Goal: Contribute content: Contribute content

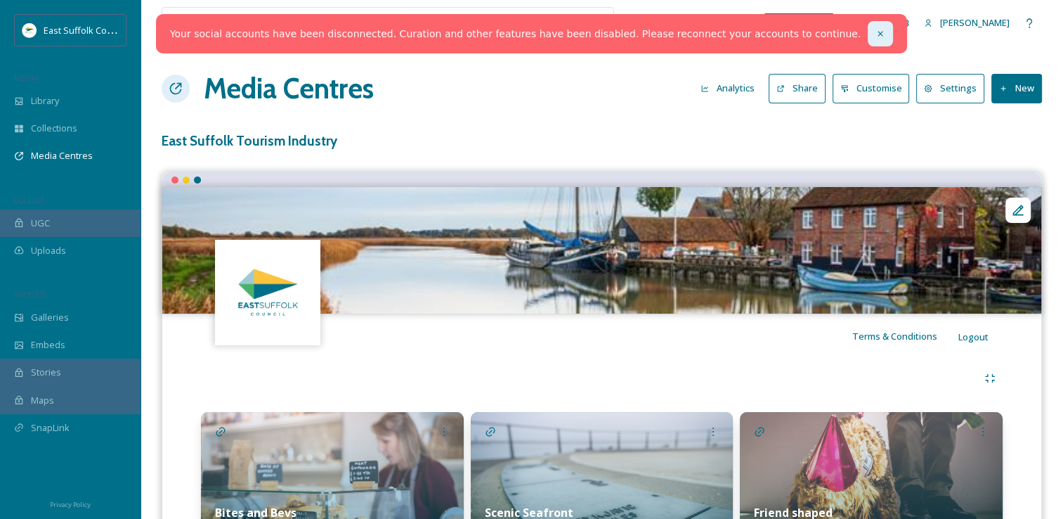
click at [868, 21] on div at bounding box center [880, 33] width 25 height 25
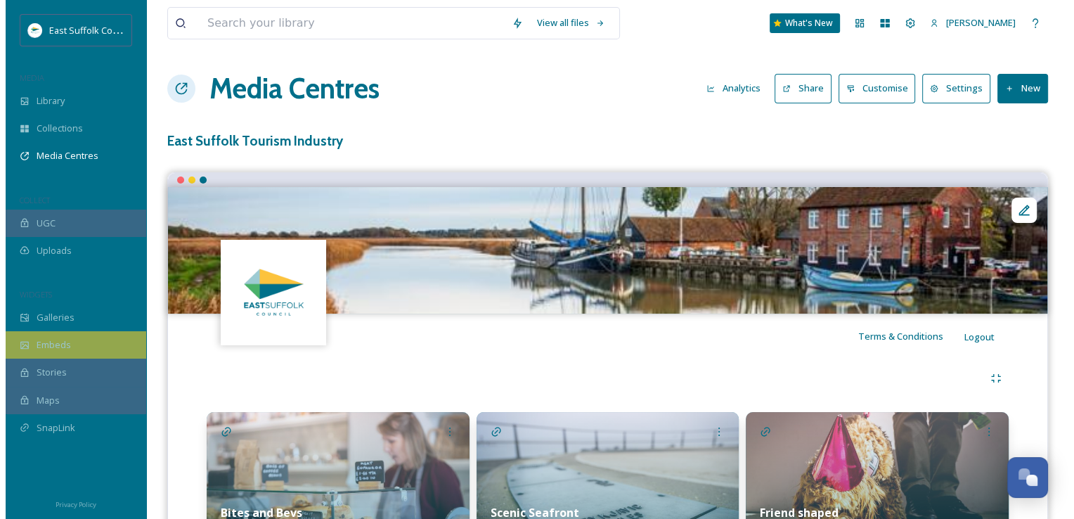
scroll to position [5240, 0]
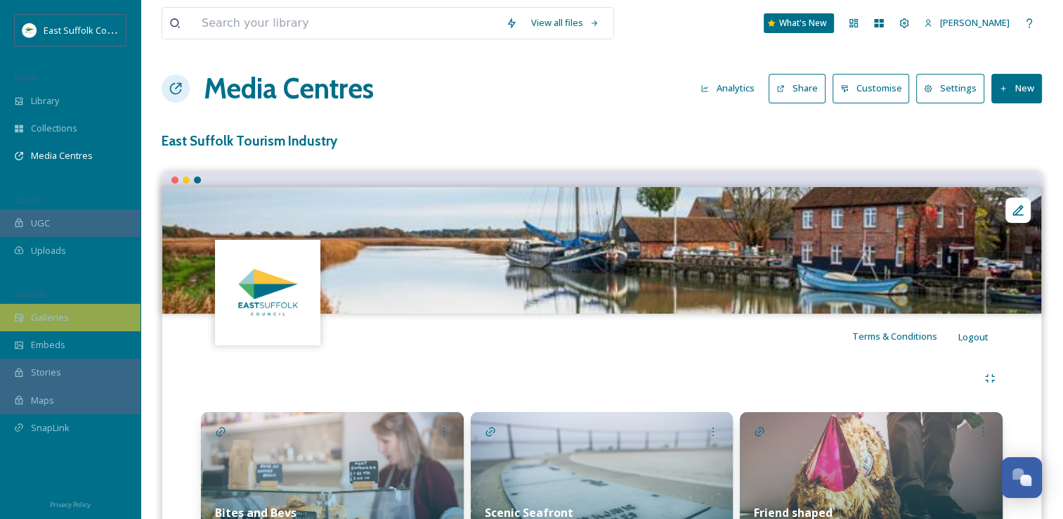
click at [37, 320] on span "Galleries" at bounding box center [50, 317] width 38 height 13
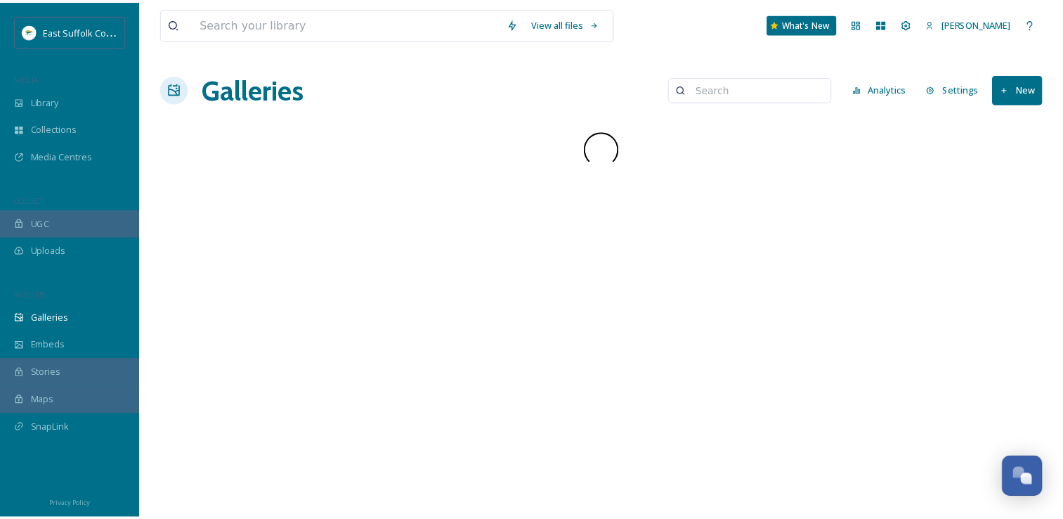
scroll to position [5439, 0]
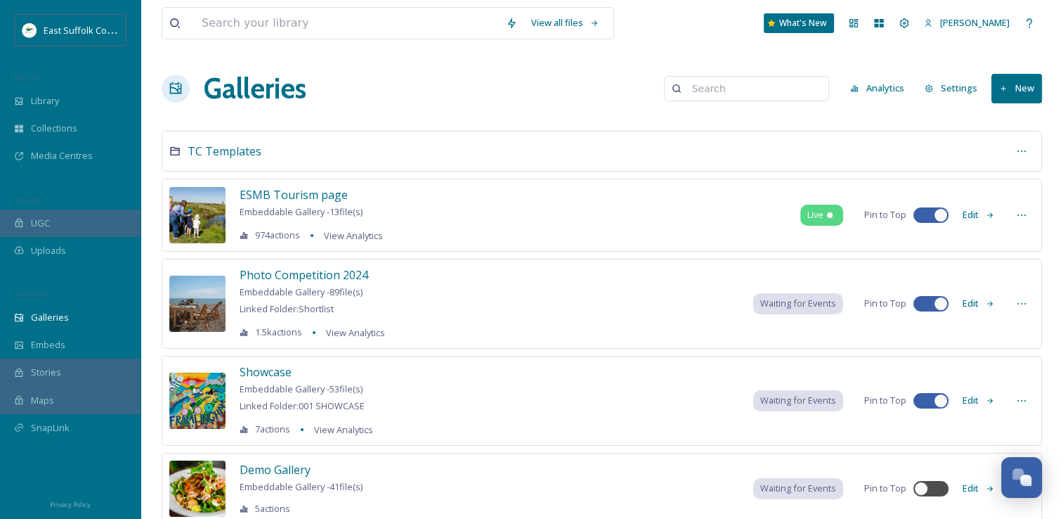
click at [1060, 458] on div "View all files What's New [PERSON_NAME] Galleries Analytics Settings New TC Tem…" at bounding box center [602, 283] width 923 height 566
click at [1015, 488] on div "Open Chat" at bounding box center [1021, 476] width 41 height 24
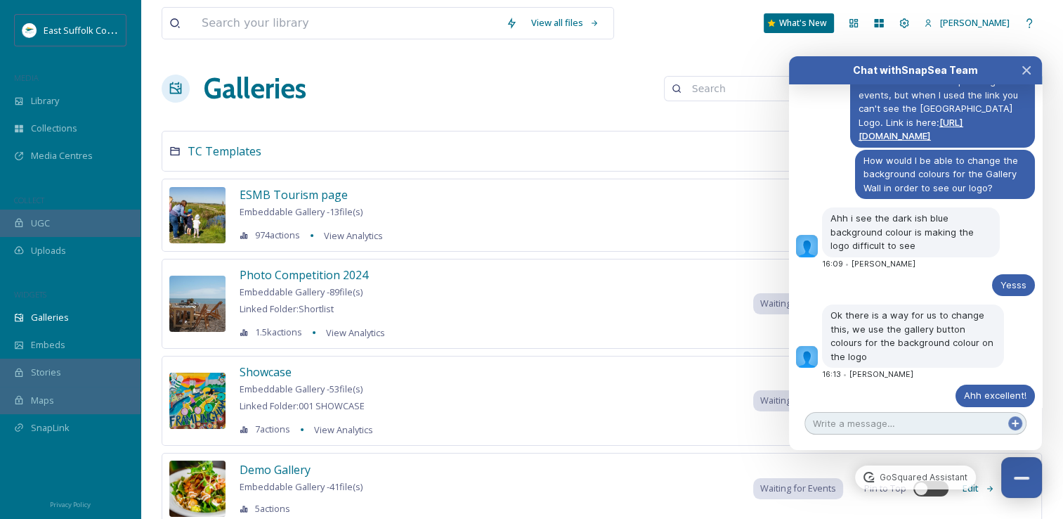
scroll to position [5451, 0]
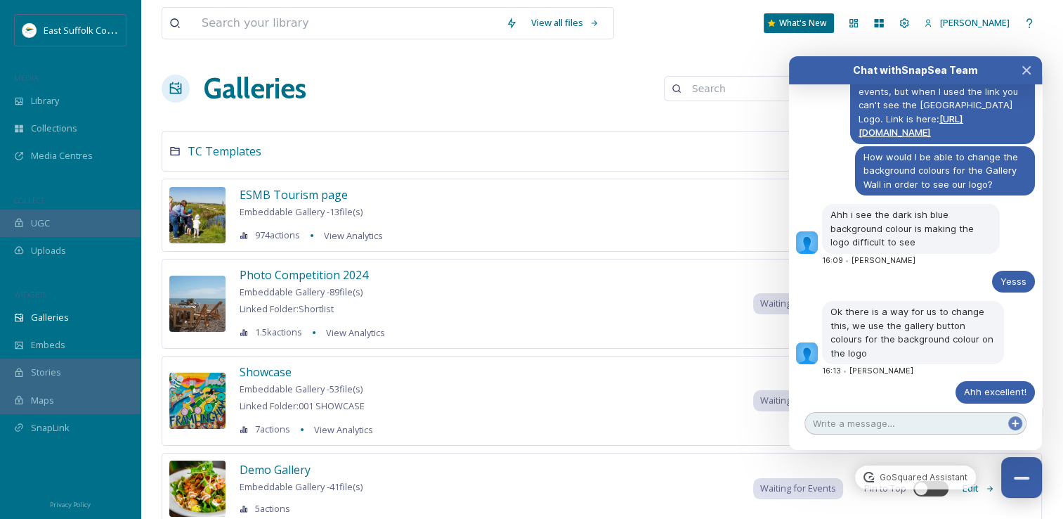
click at [897, 426] on textarea at bounding box center [916, 423] width 222 height 22
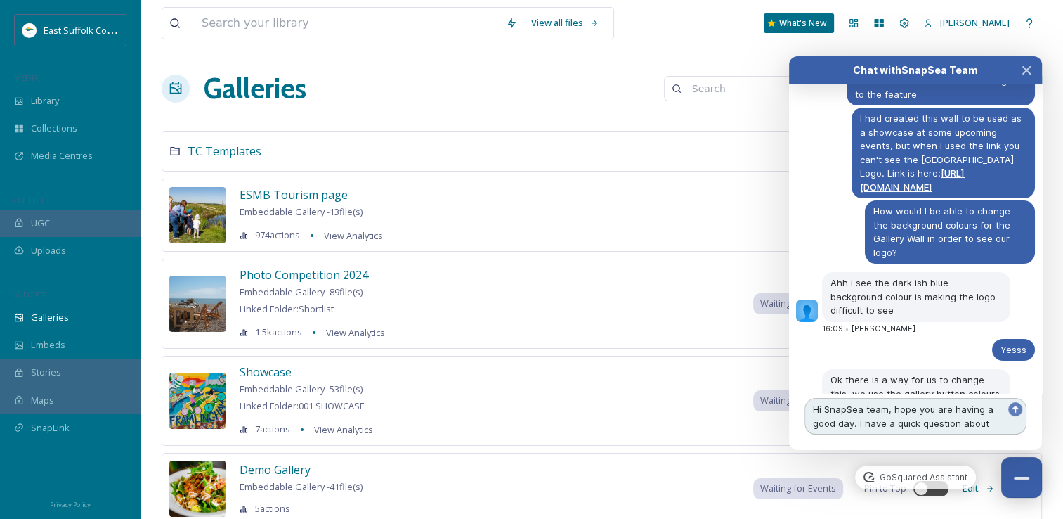
scroll to position [5452, 0]
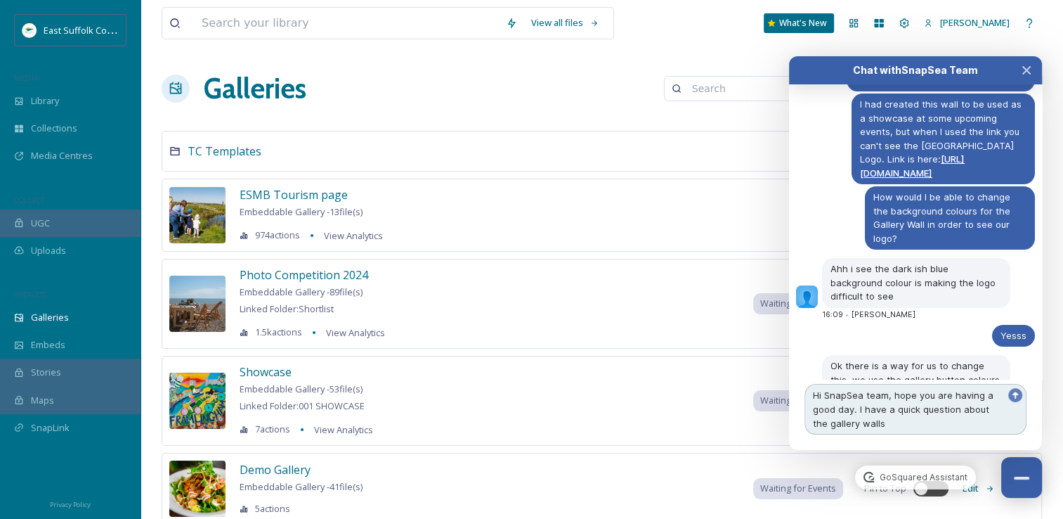
type textarea "Hi SnapSea team, hope you are having a good day. I have a quick question about …"
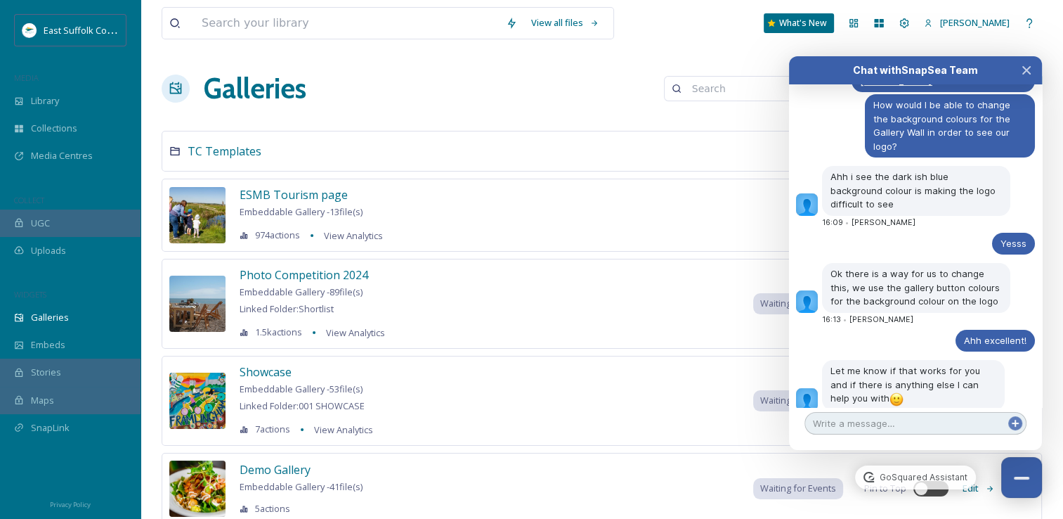
scroll to position [5571, 0]
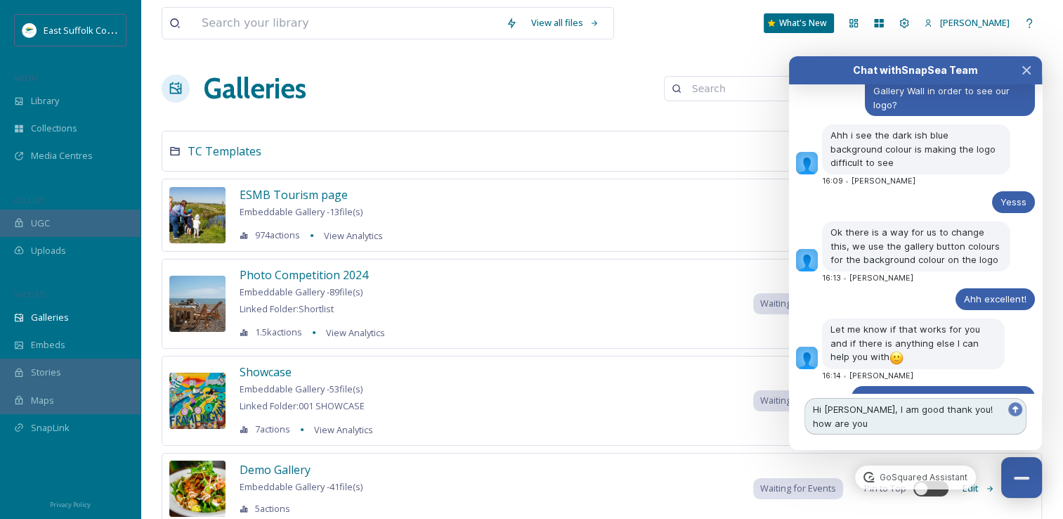
type textarea "Hi [PERSON_NAME], I am good thank you! how are you?"
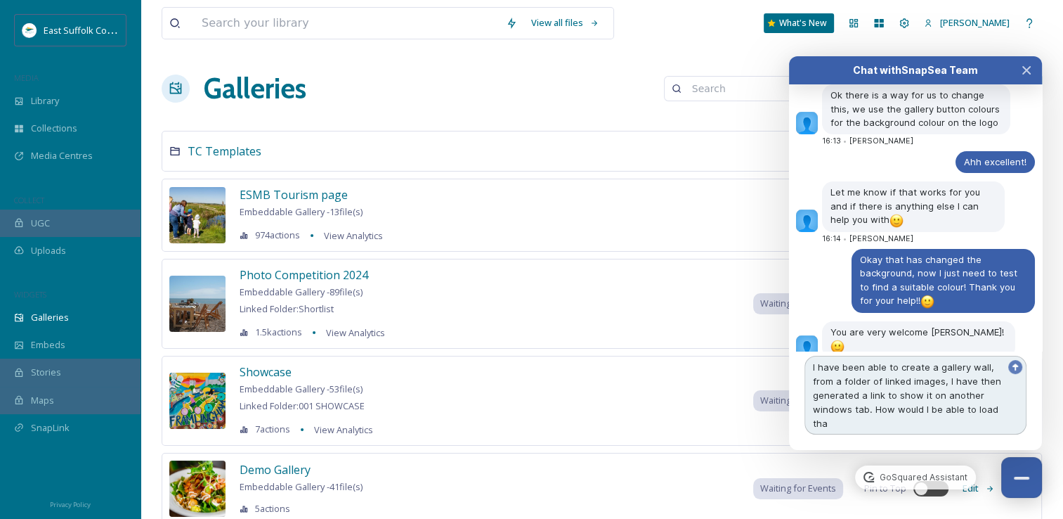
scroll to position [5737, 0]
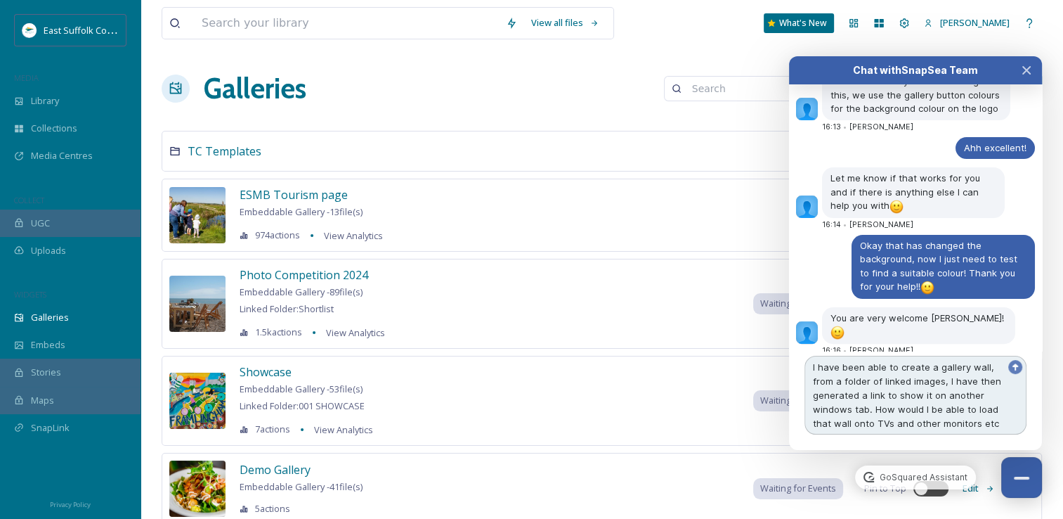
type textarea "I have been able to create a gallery wall, from a folder of linked images, I ha…"
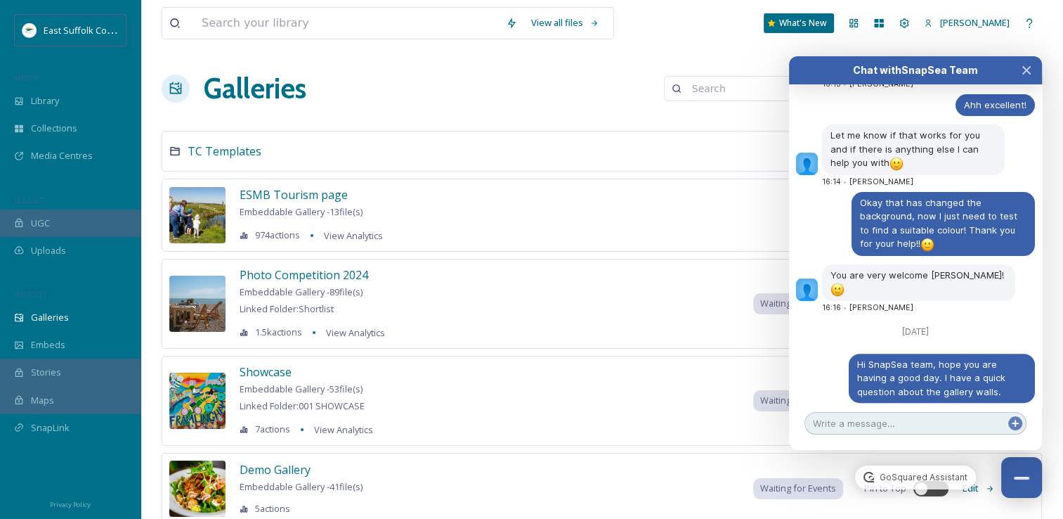
scroll to position [5872, 0]
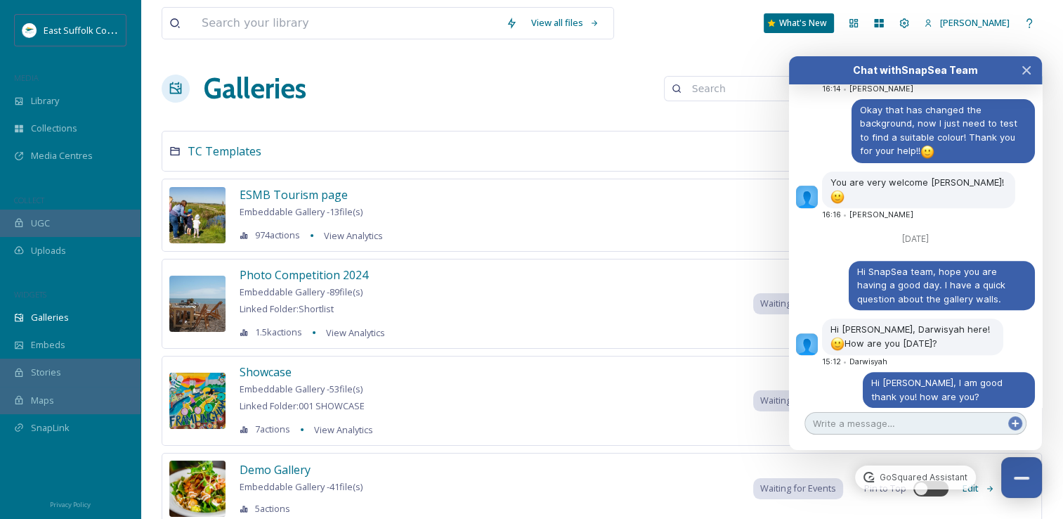
click at [973, 427] on textarea at bounding box center [916, 423] width 222 height 22
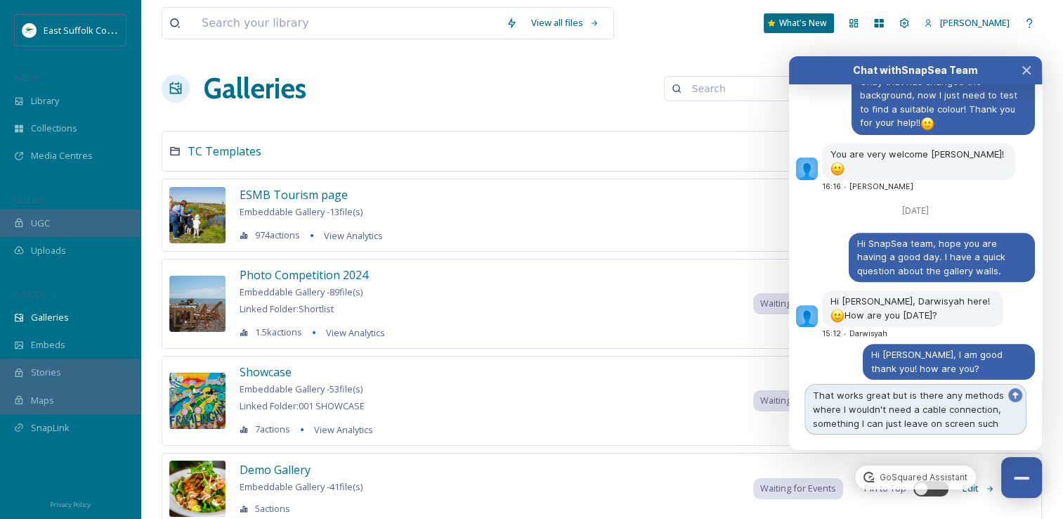
scroll to position [5914, 0]
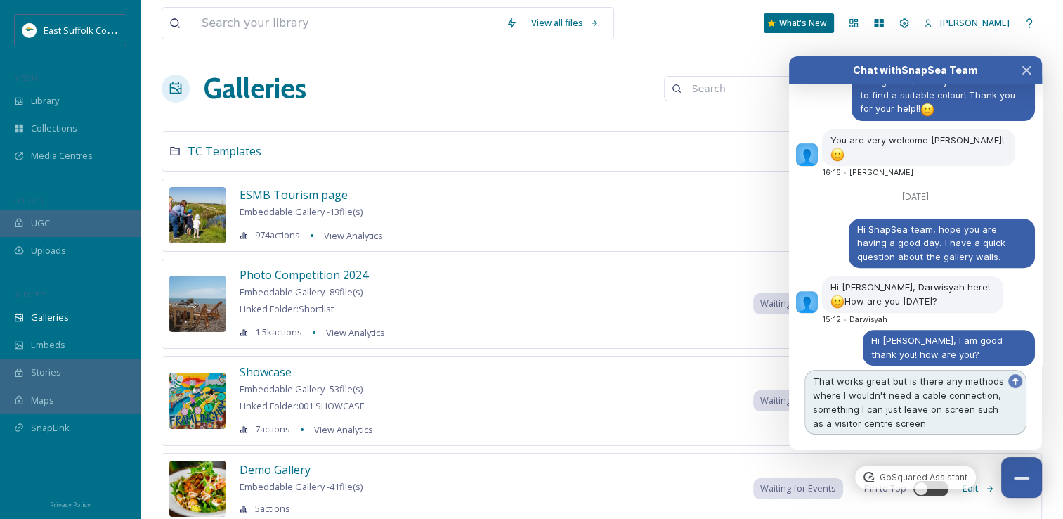
type textarea "That works great but is there any methods where I wouldn't need a cable connect…"
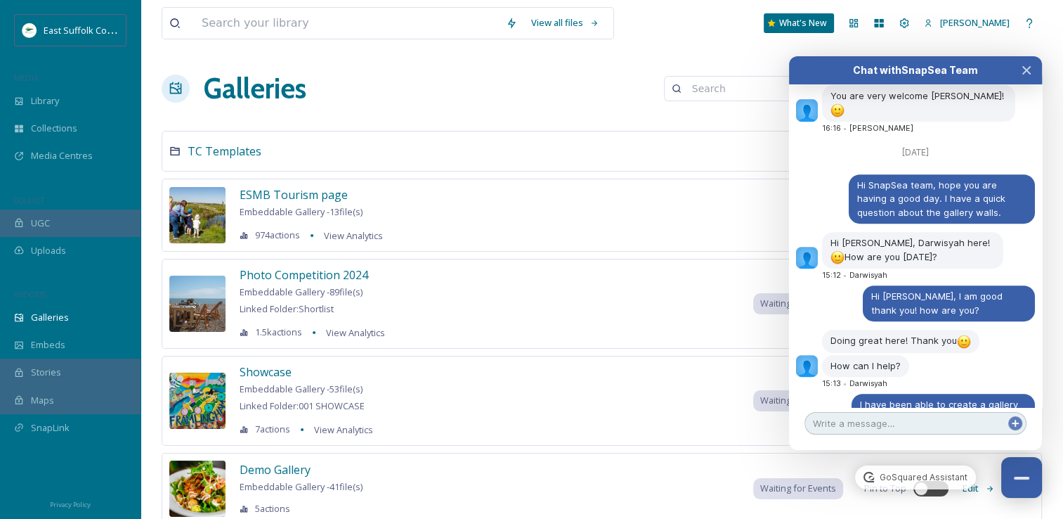
scroll to position [6094, 0]
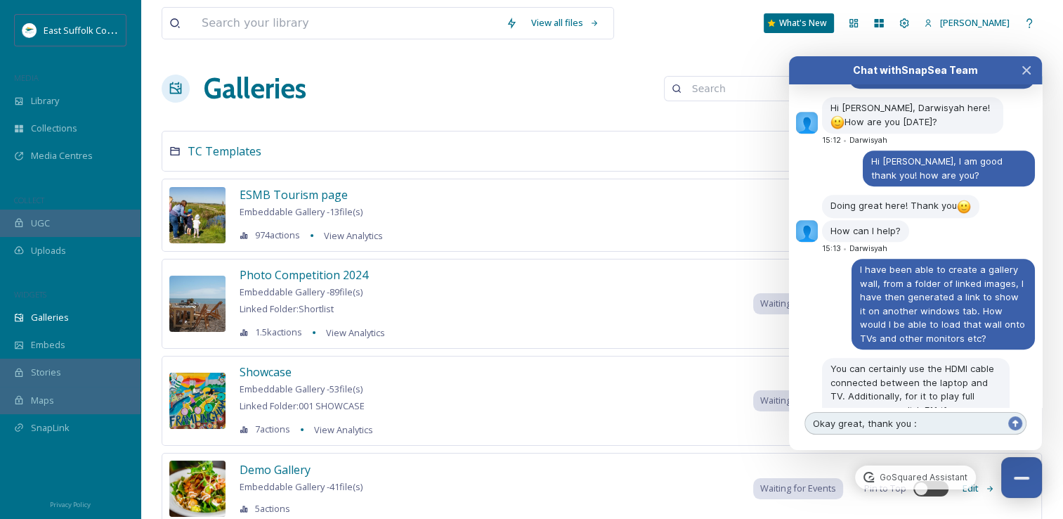
type textarea "Okay great, thank you :)"
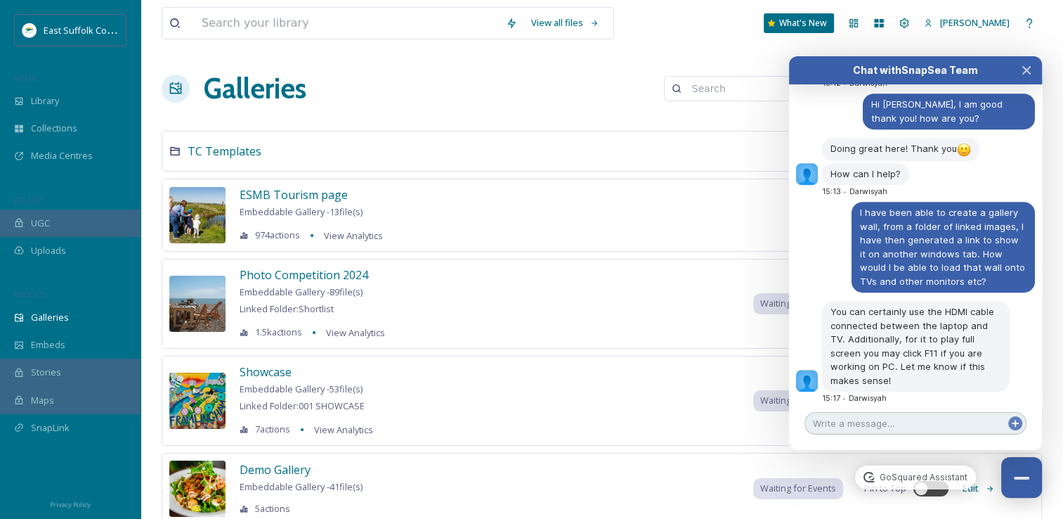
scroll to position [6125, 0]
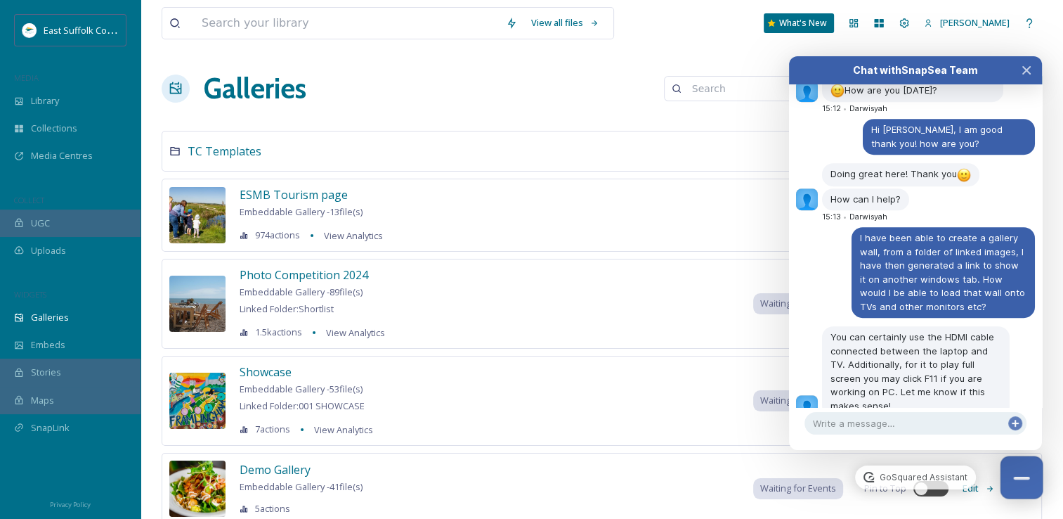
click at [1024, 496] on button "Close Chat" at bounding box center [1022, 477] width 43 height 43
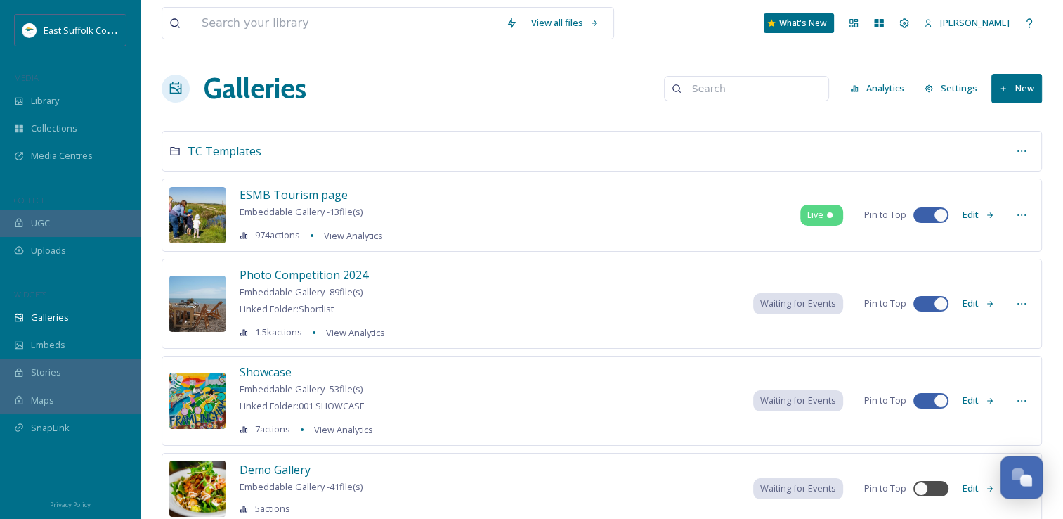
scroll to position [6151, 0]
click at [1013, 483] on div "Open Chat" at bounding box center [1021, 476] width 41 height 24
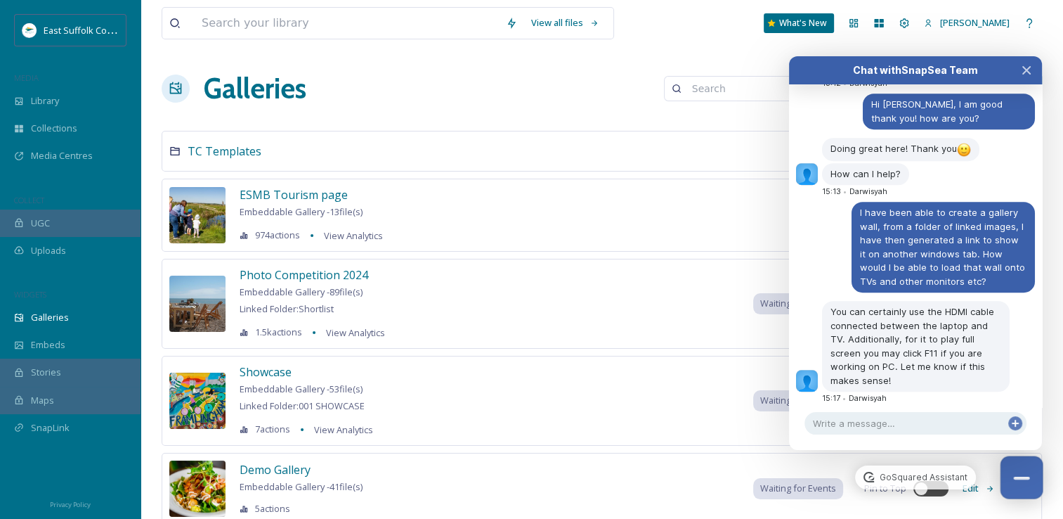
click at [1013, 483] on button "Close Chat" at bounding box center [1022, 477] width 43 height 43
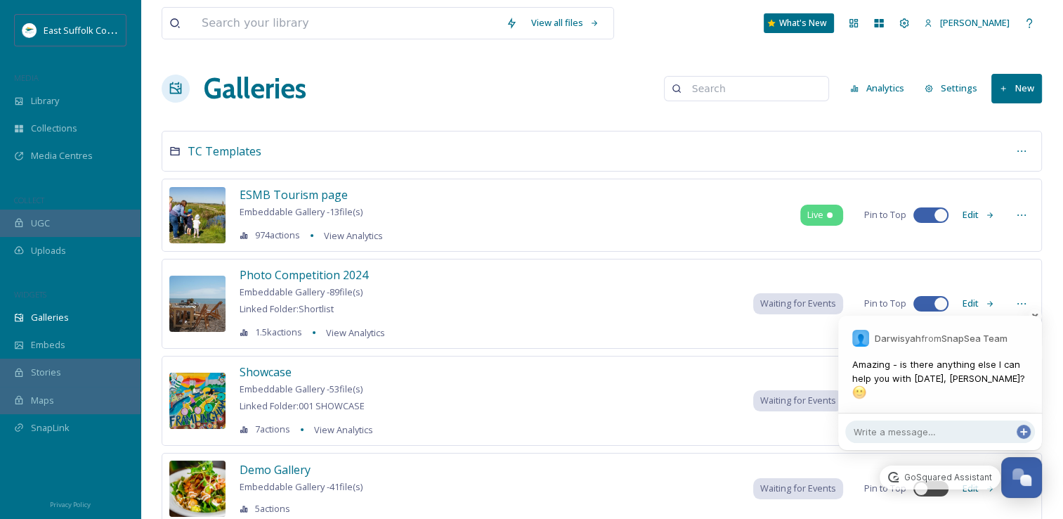
scroll to position [6179, 0]
click at [930, 439] on textarea at bounding box center [940, 431] width 190 height 22
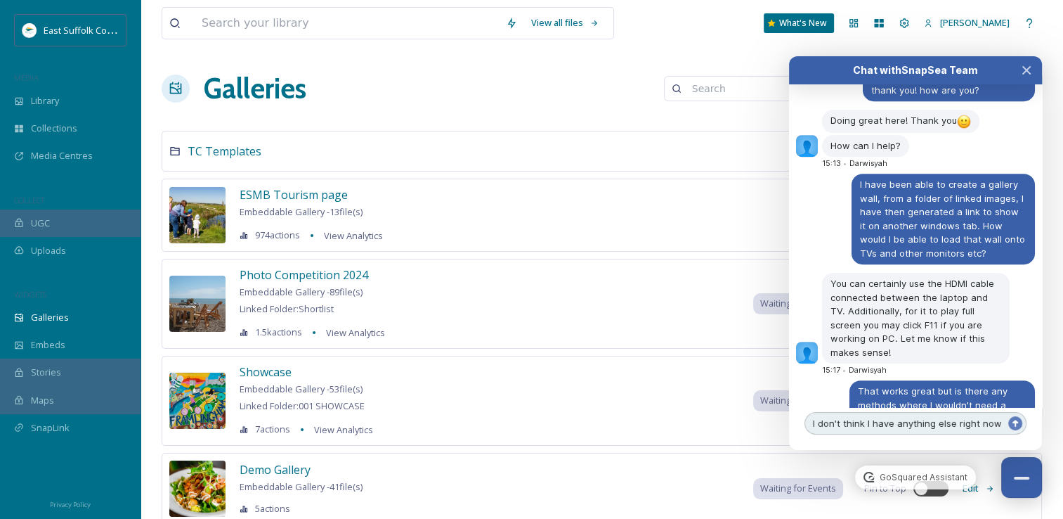
scroll to position [6193, 0]
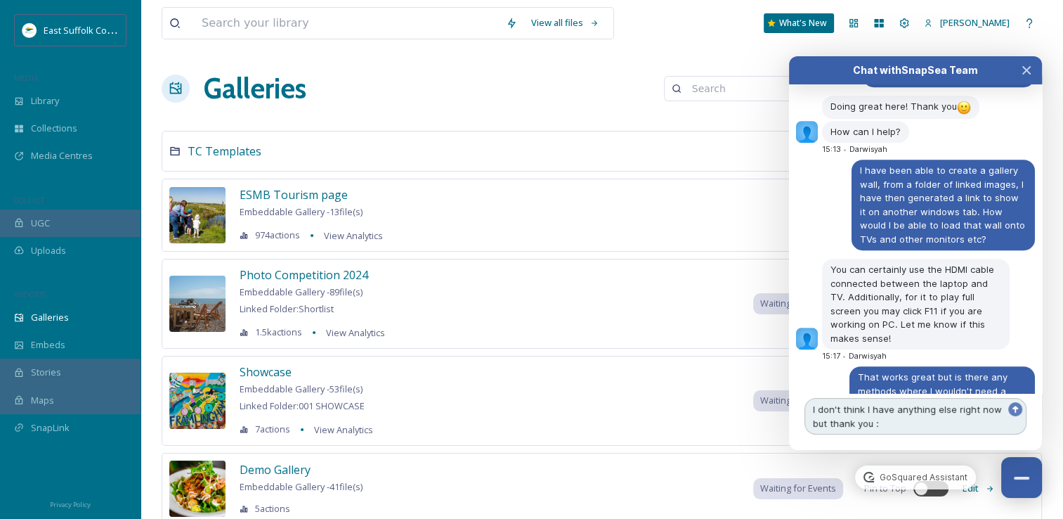
type textarea "I don't think I have anything else right now but thank you :)"
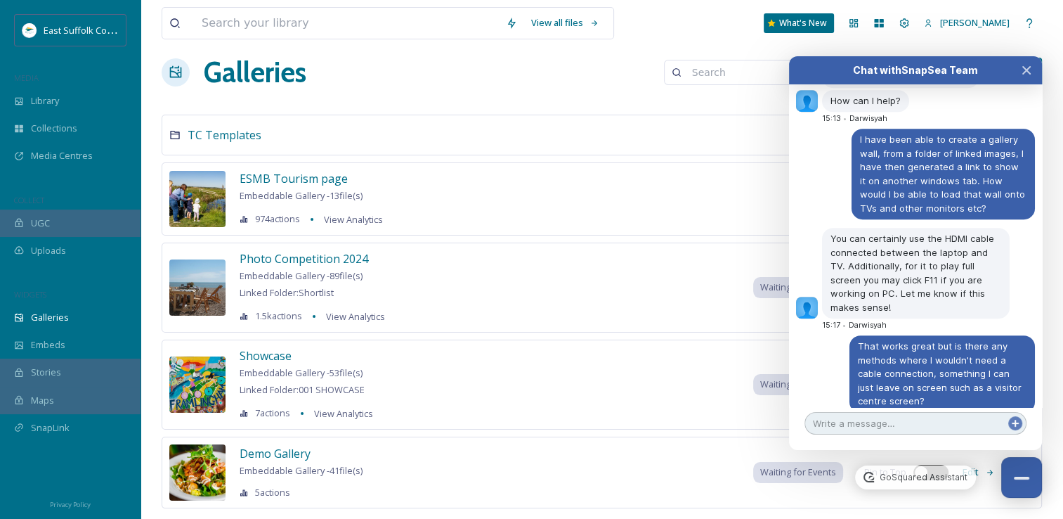
scroll to position [0, 0]
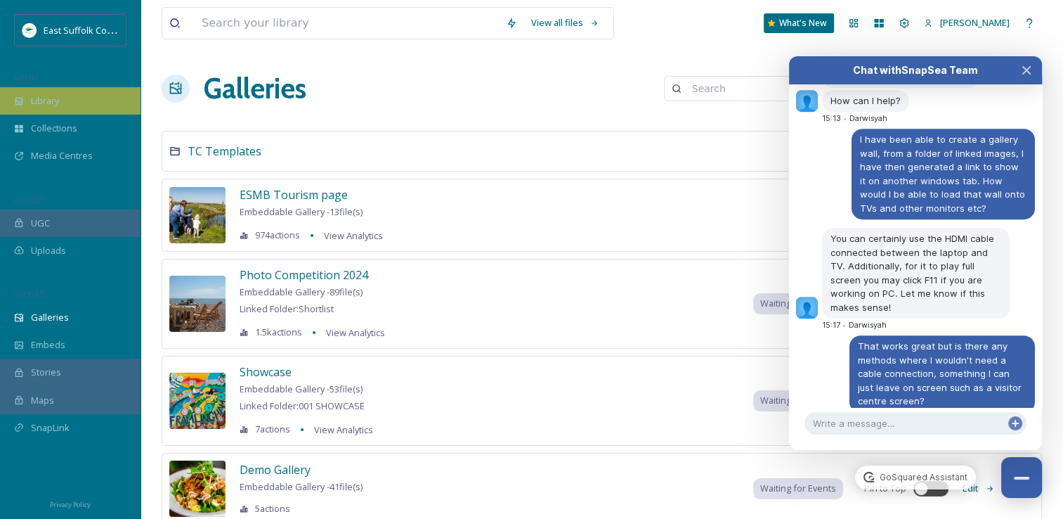
click at [60, 98] on div "Library" at bounding box center [70, 100] width 141 height 27
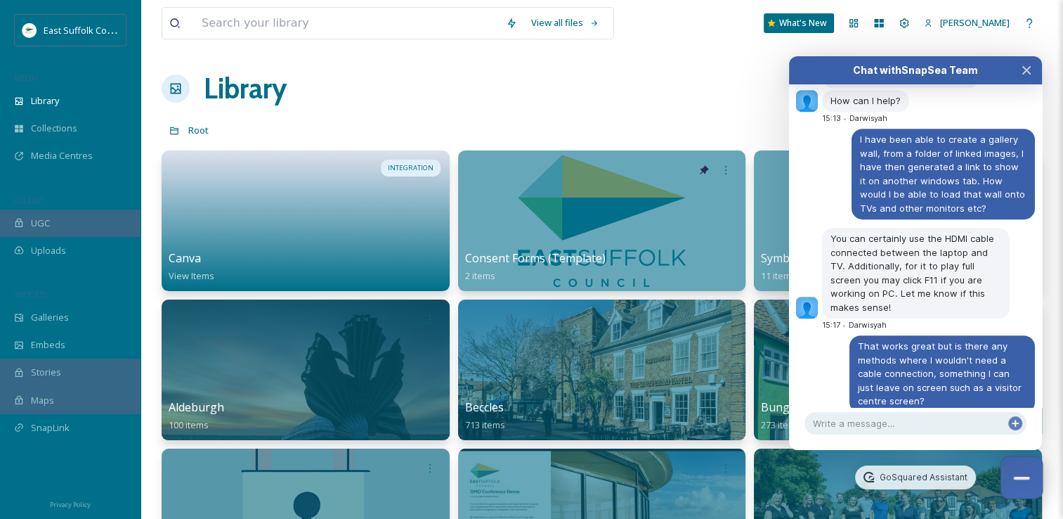
click at [1025, 479] on div "Close Chat" at bounding box center [1021, 477] width 16 height 3
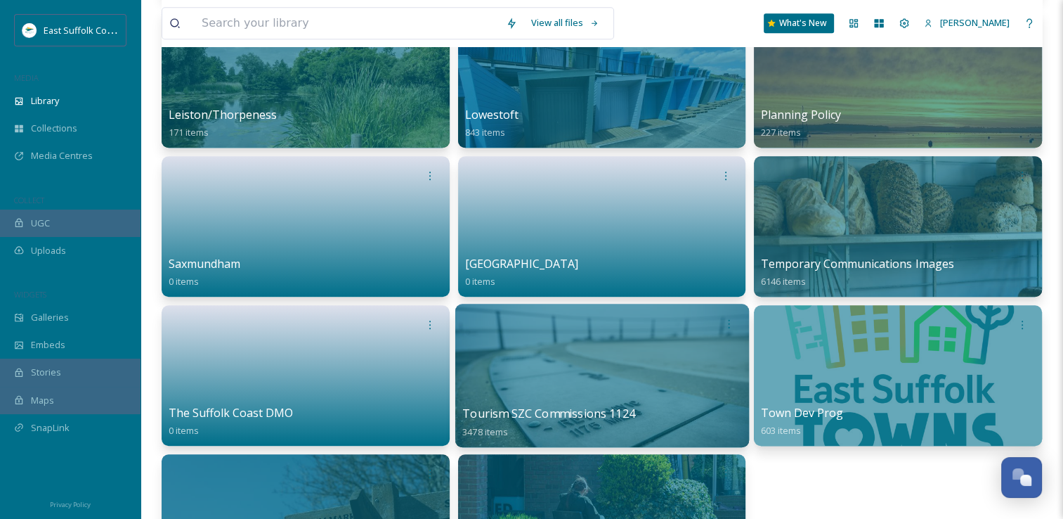
scroll to position [914, 0]
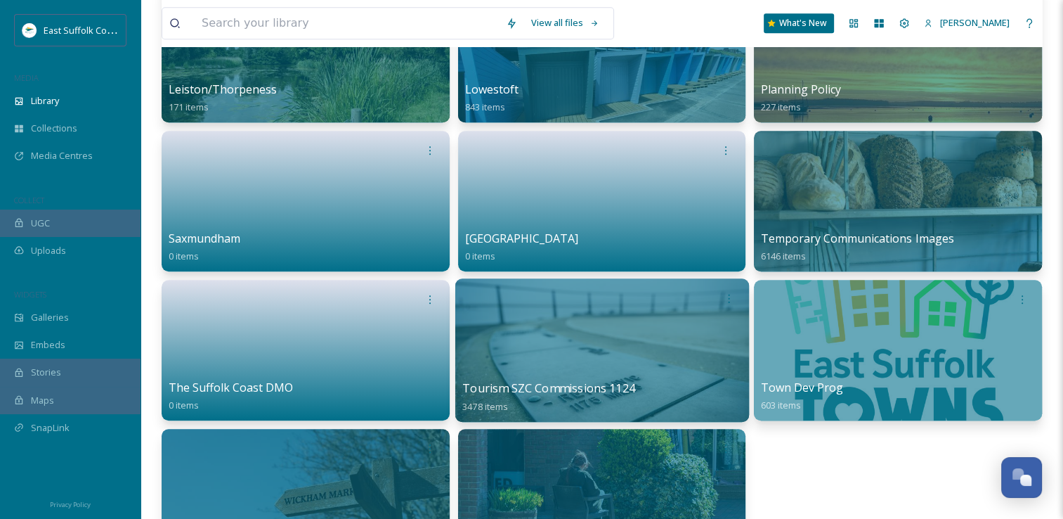
click at [626, 358] on div at bounding box center [602, 349] width 294 height 143
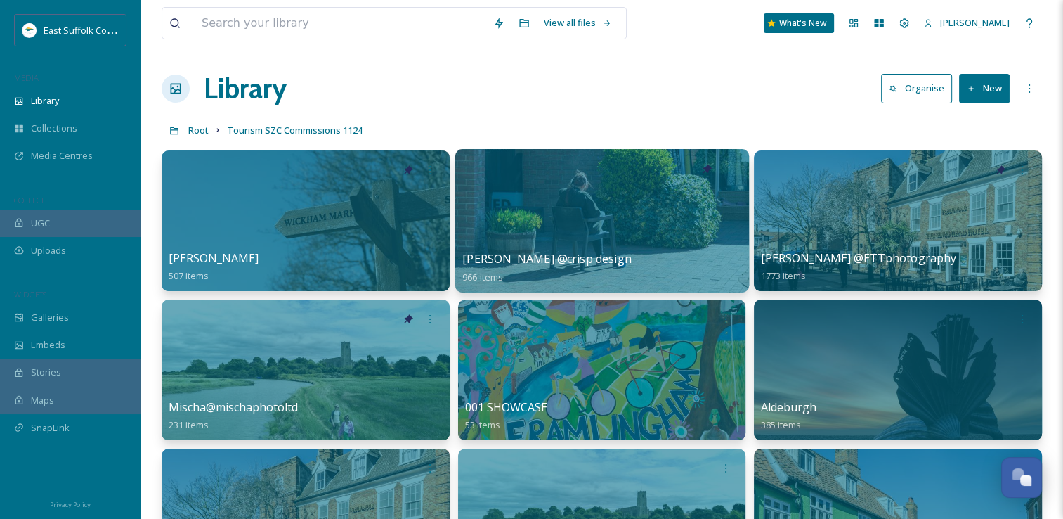
click at [576, 212] on div at bounding box center [602, 220] width 294 height 143
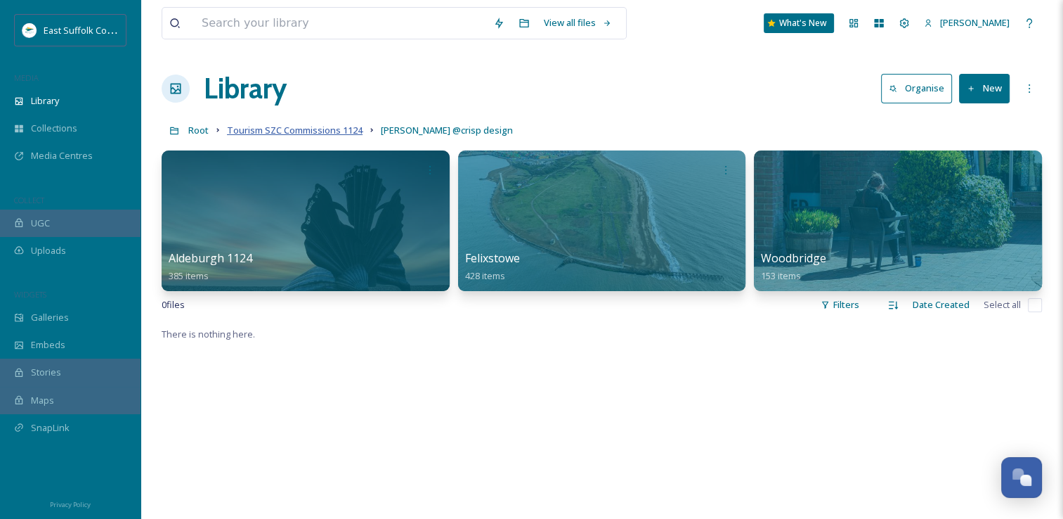
click at [299, 134] on span "Tourism SZC Commissions 1124" at bounding box center [295, 130] width 136 height 13
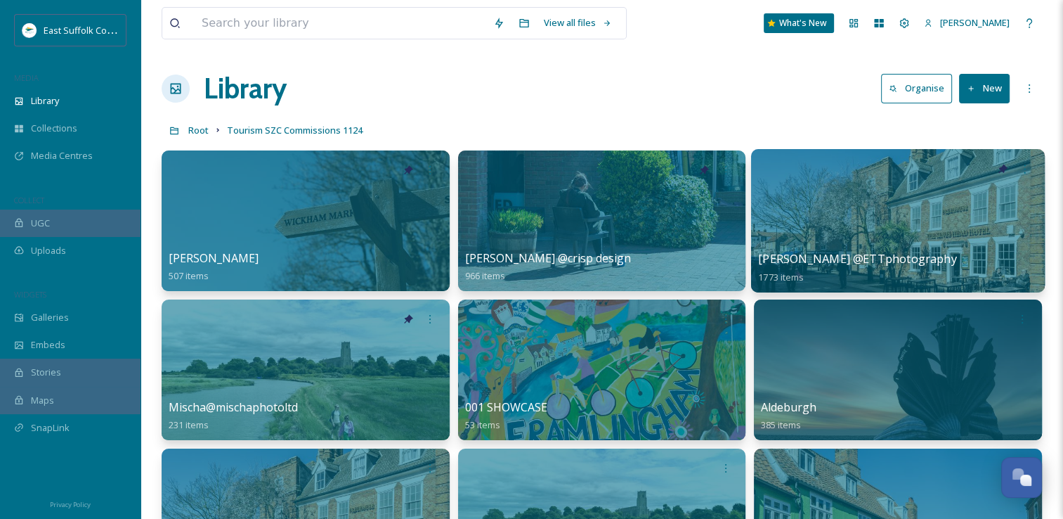
click at [826, 235] on div at bounding box center [898, 220] width 294 height 143
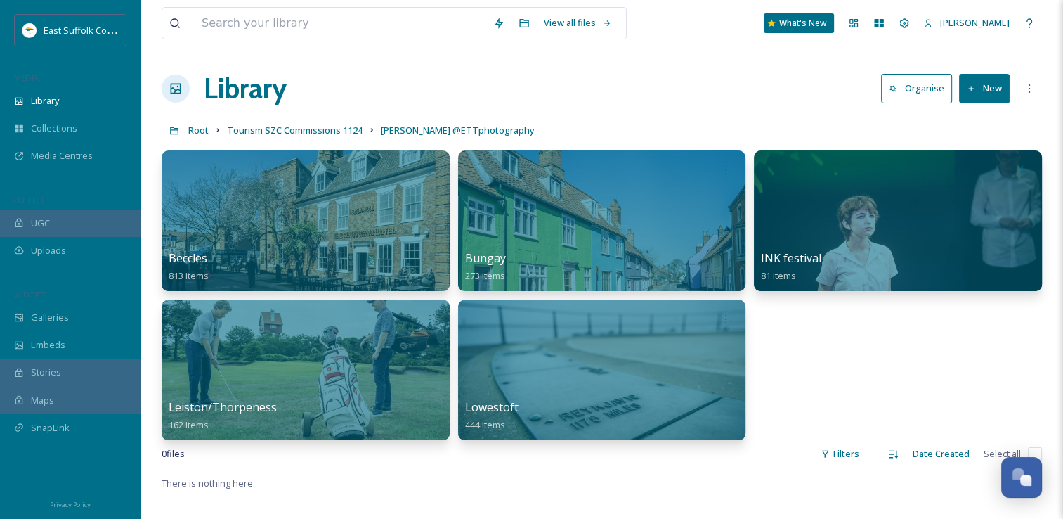
click at [249, 94] on h1 "Library" at bounding box center [245, 88] width 83 height 42
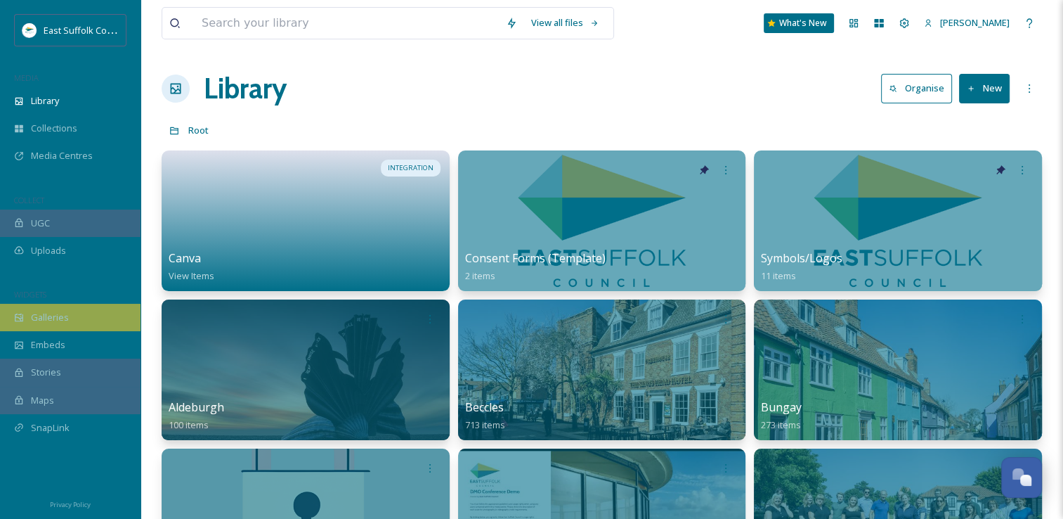
click at [63, 316] on span "Galleries" at bounding box center [50, 317] width 38 height 13
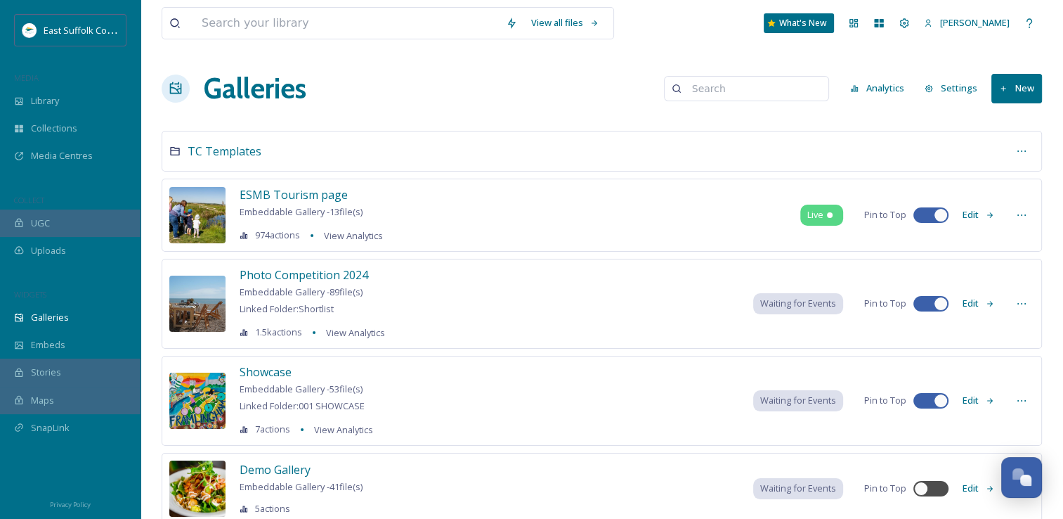
click at [1017, 94] on button "New" at bounding box center [1017, 88] width 51 height 29
click at [989, 128] on div "Gallery" at bounding box center [1011, 121] width 62 height 27
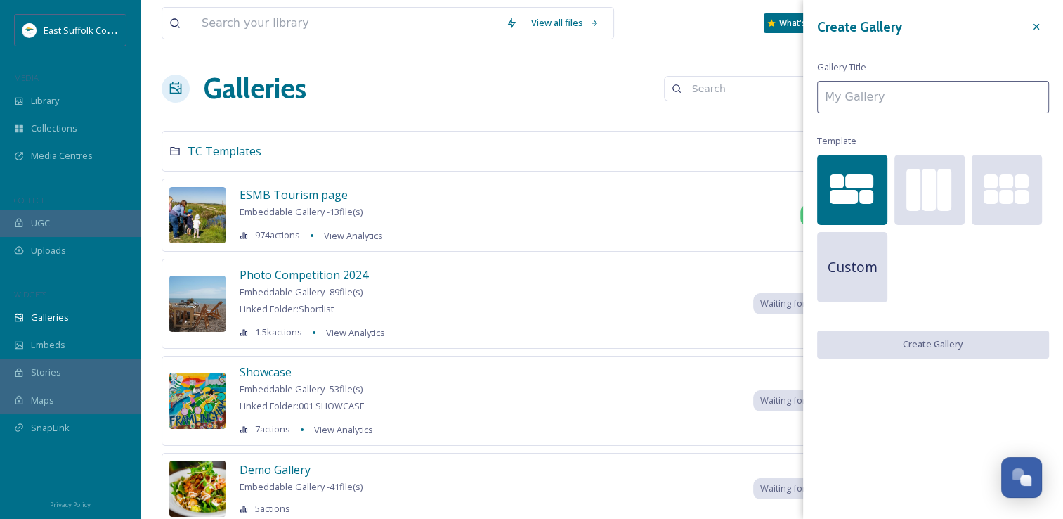
click at [928, 100] on input at bounding box center [933, 97] width 232 height 32
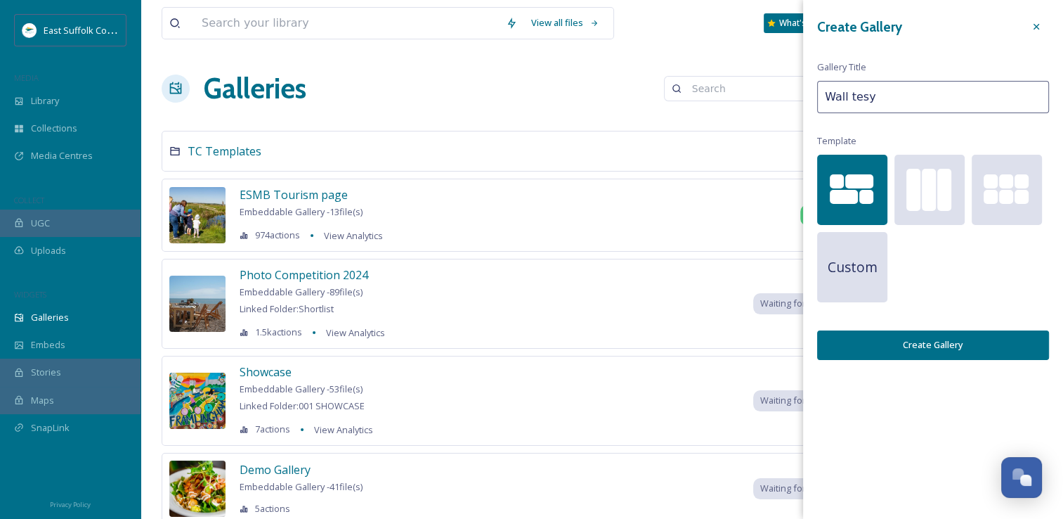
type input "Wall tesy"
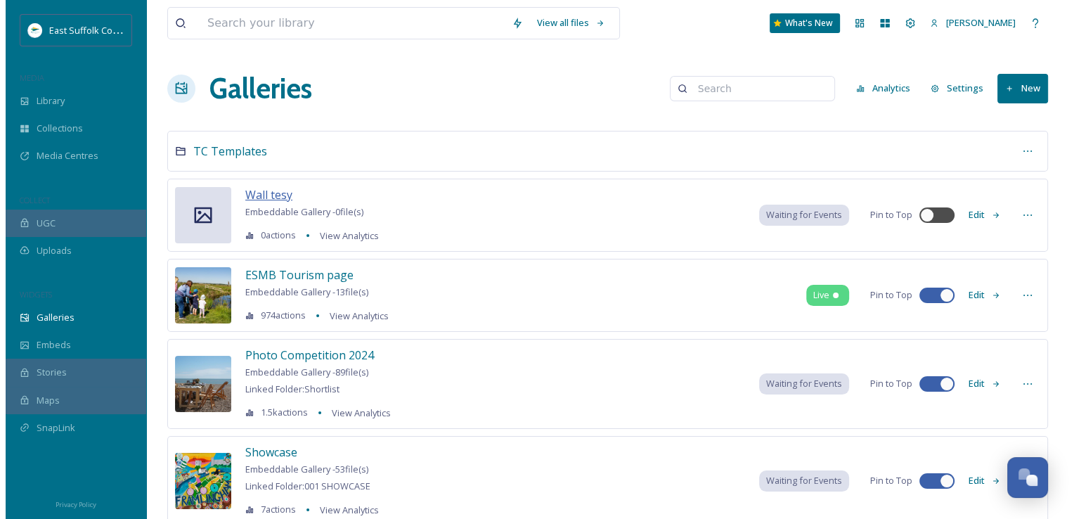
scroll to position [6250, 0]
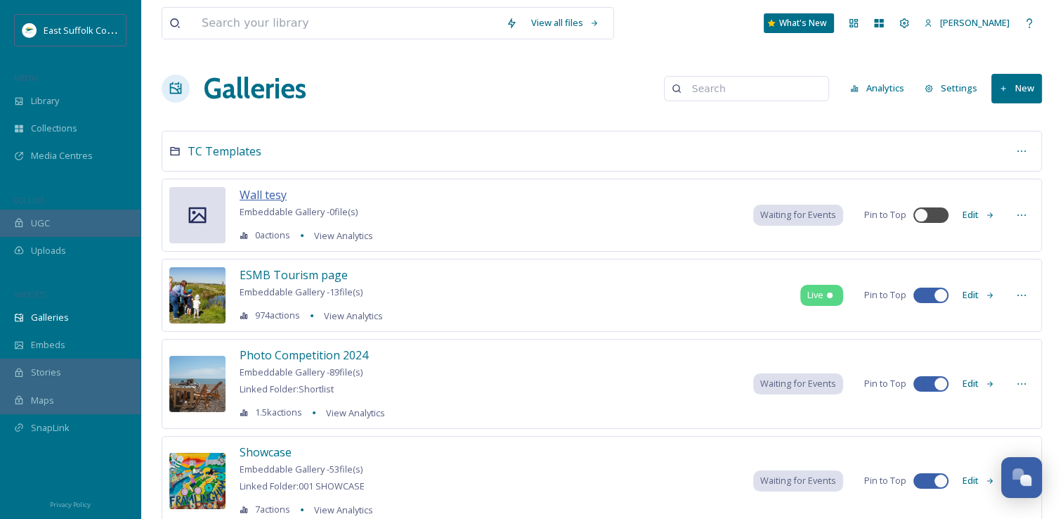
click at [270, 193] on span "Wall tesy" at bounding box center [263, 194] width 47 height 15
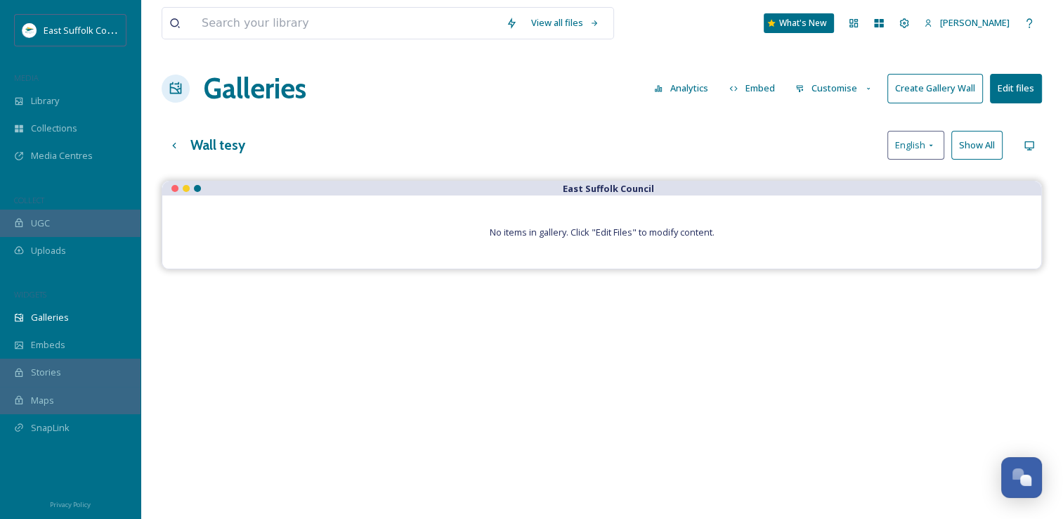
click at [1011, 96] on button "Edit files" at bounding box center [1016, 88] width 52 height 29
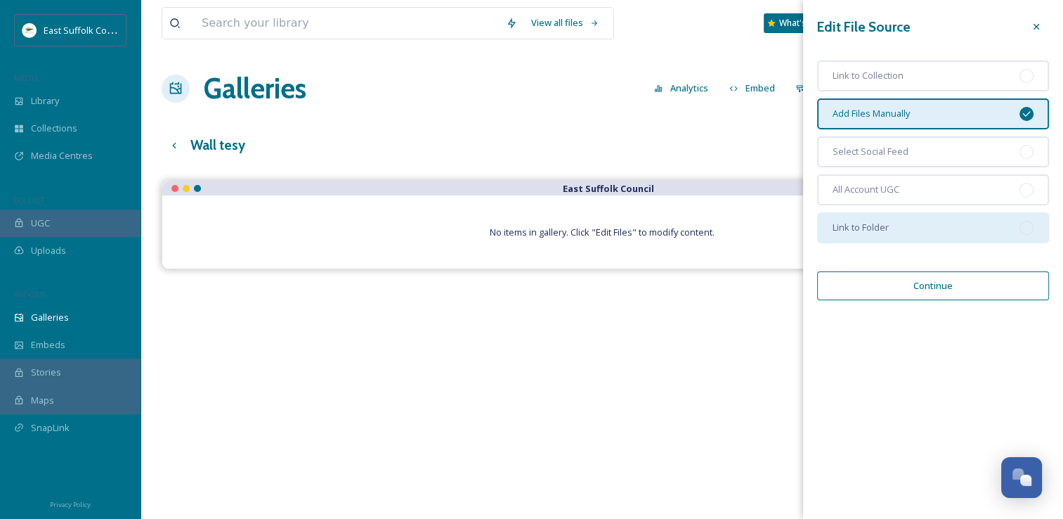
click at [973, 219] on div "Link to Folder" at bounding box center [933, 227] width 232 height 31
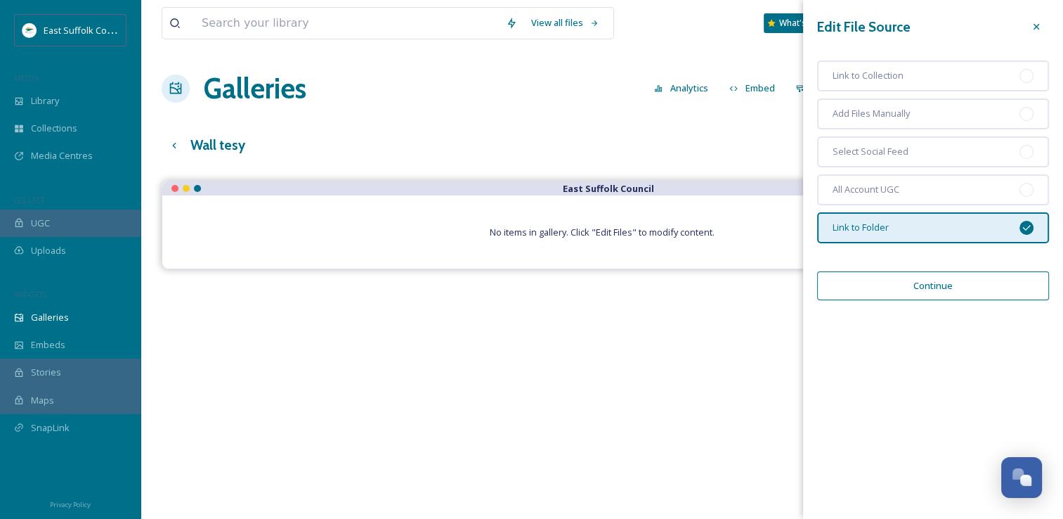
click at [946, 280] on button "Continue" at bounding box center [933, 285] width 232 height 29
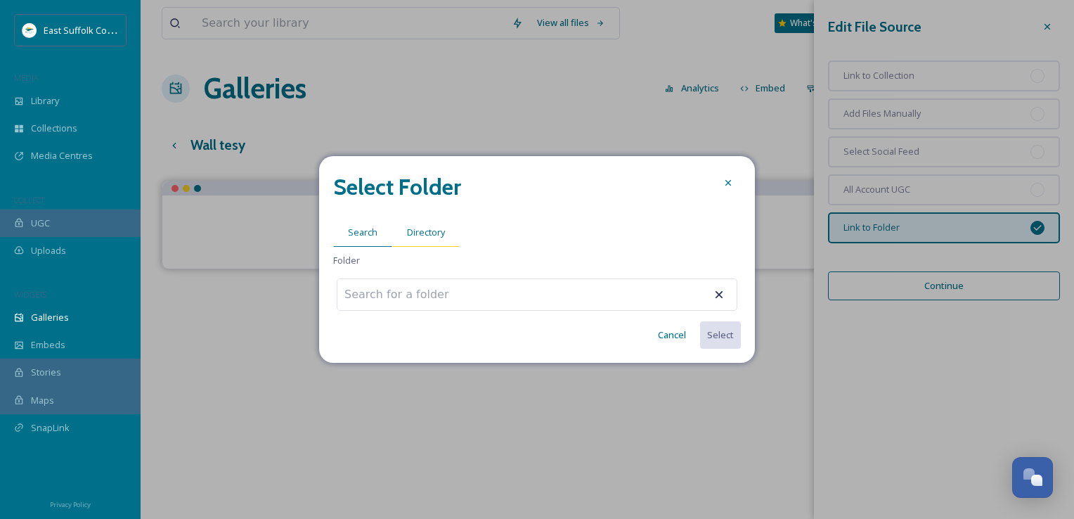
click at [431, 226] on span "Directory" at bounding box center [426, 232] width 38 height 13
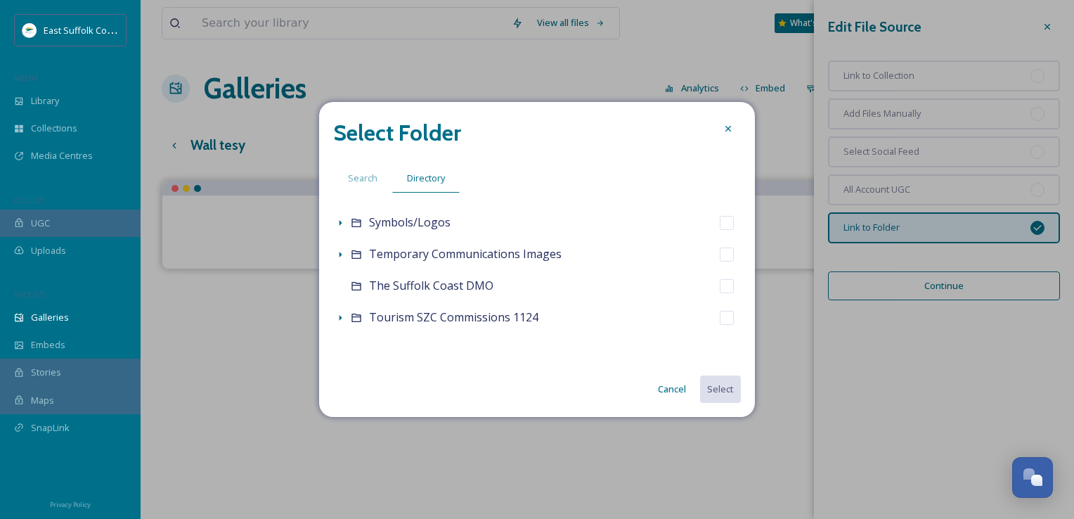
scroll to position [649, 0]
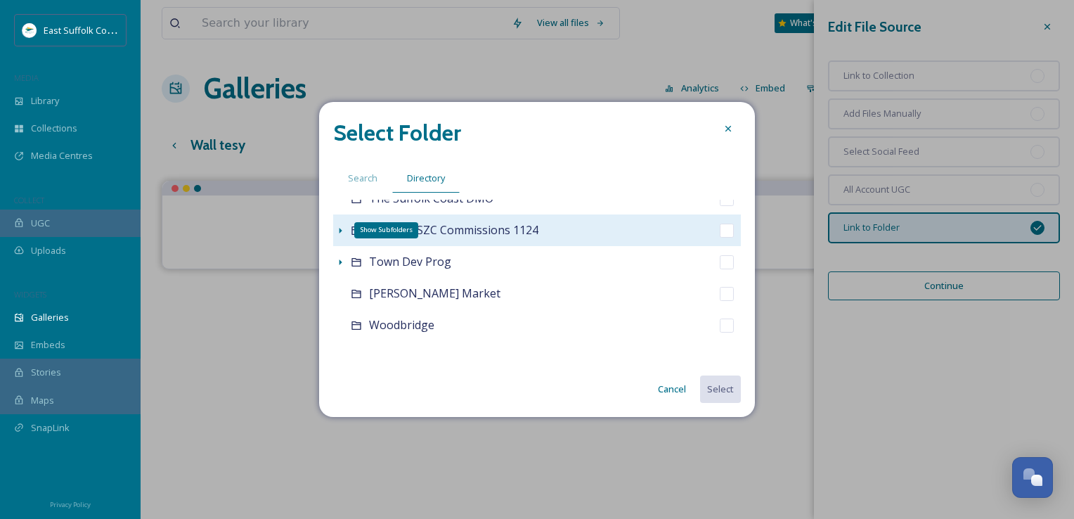
click at [336, 226] on icon at bounding box center [340, 230] width 11 height 11
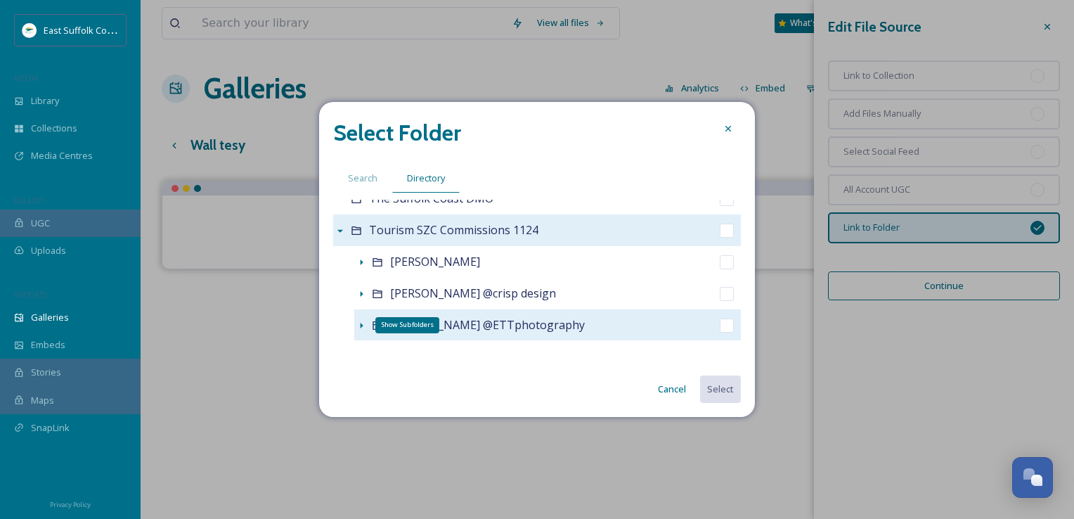
click at [357, 325] on icon at bounding box center [361, 325] width 11 height 11
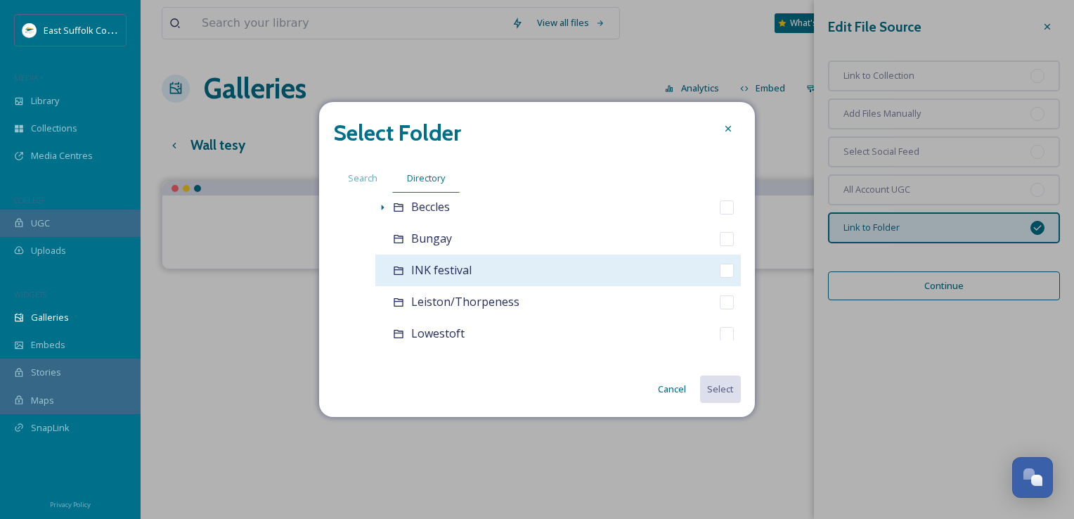
scroll to position [790, 0]
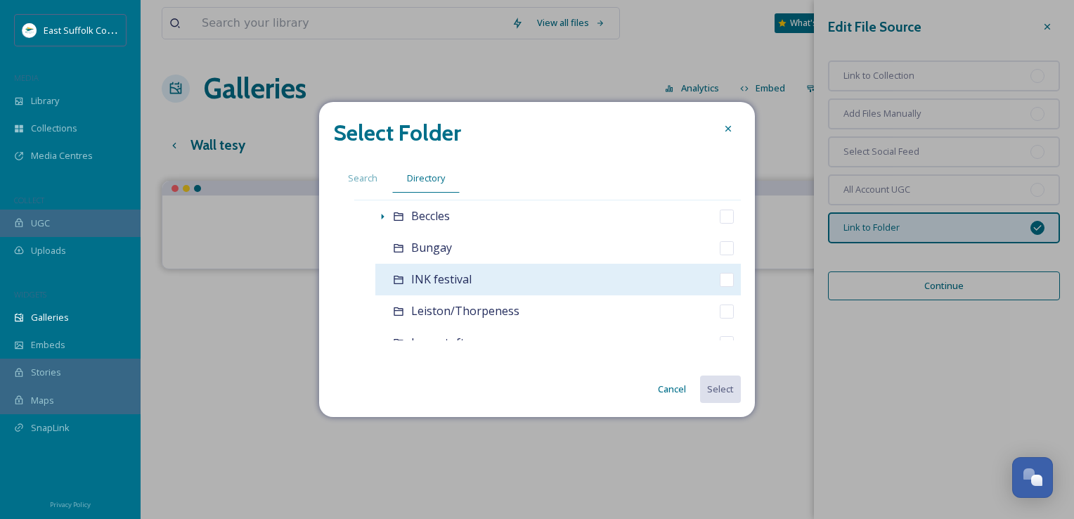
click at [720, 273] on input "checkbox" at bounding box center [727, 280] width 14 height 14
checkbox input "true"
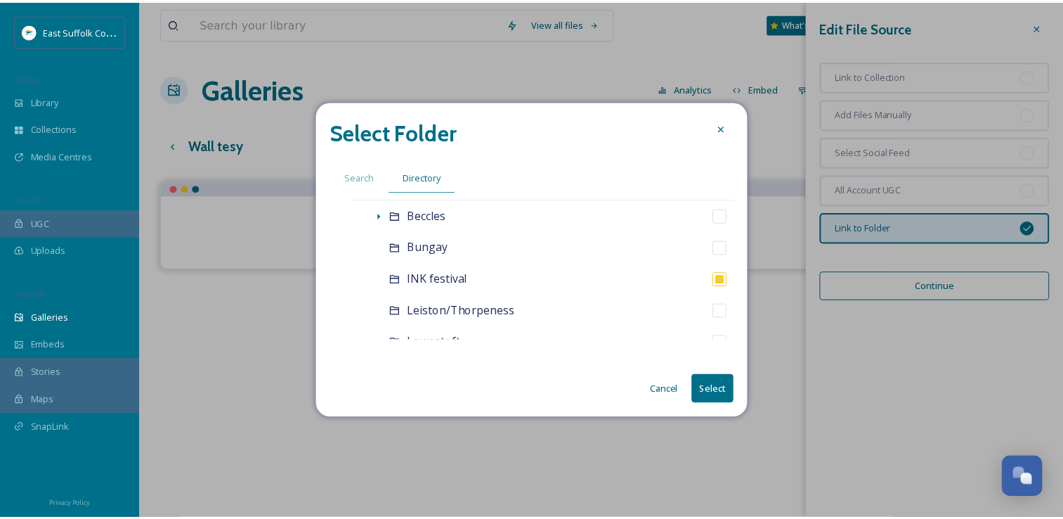
scroll to position [6291, 0]
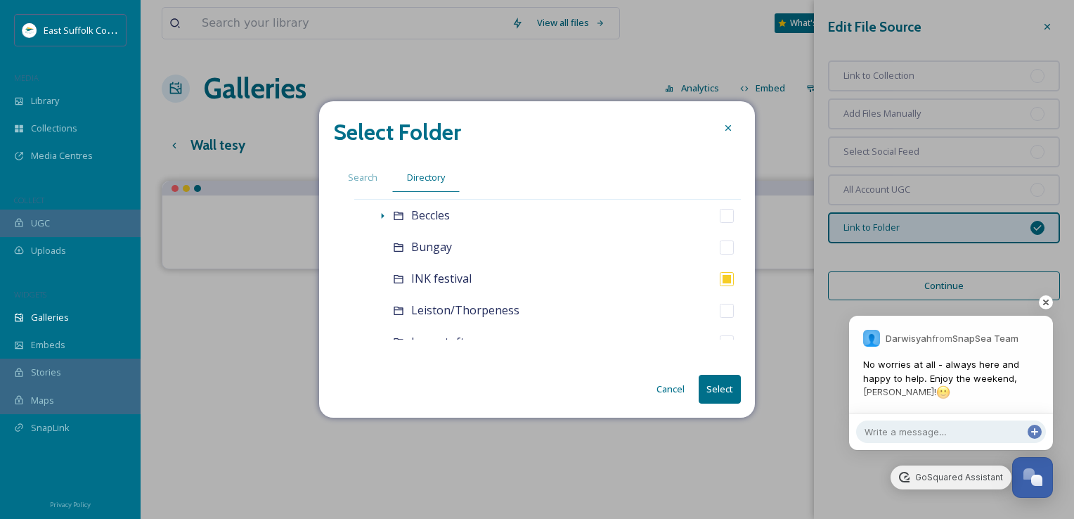
click at [722, 393] on button "Select" at bounding box center [720, 389] width 42 height 29
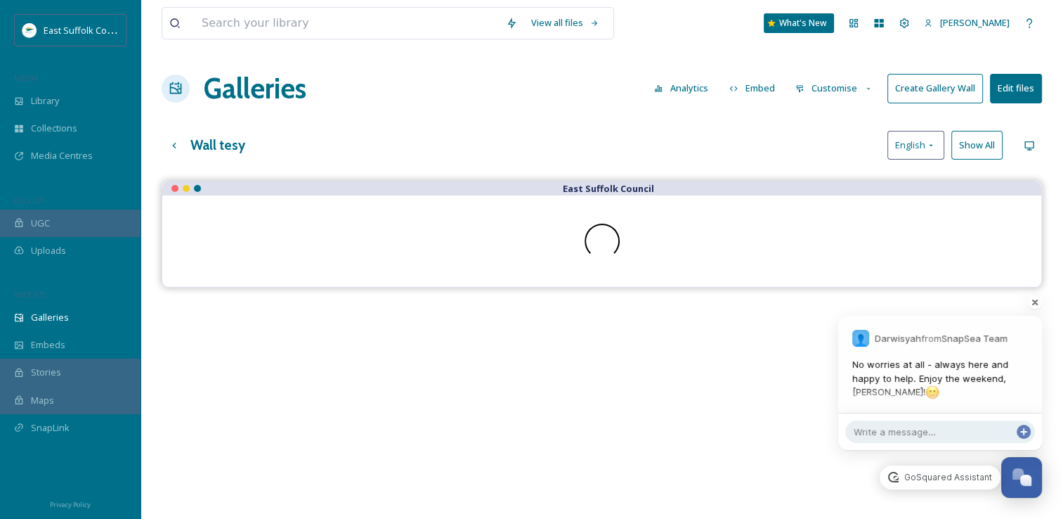
click at [1001, 89] on button "Edit files" at bounding box center [1016, 88] width 52 height 29
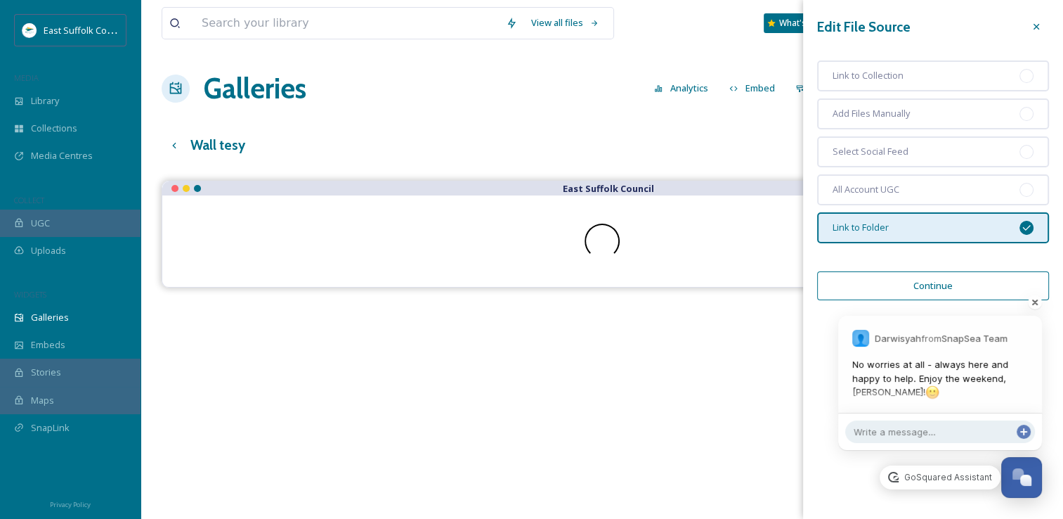
click at [655, 96] on button "Analytics" at bounding box center [681, 87] width 68 height 27
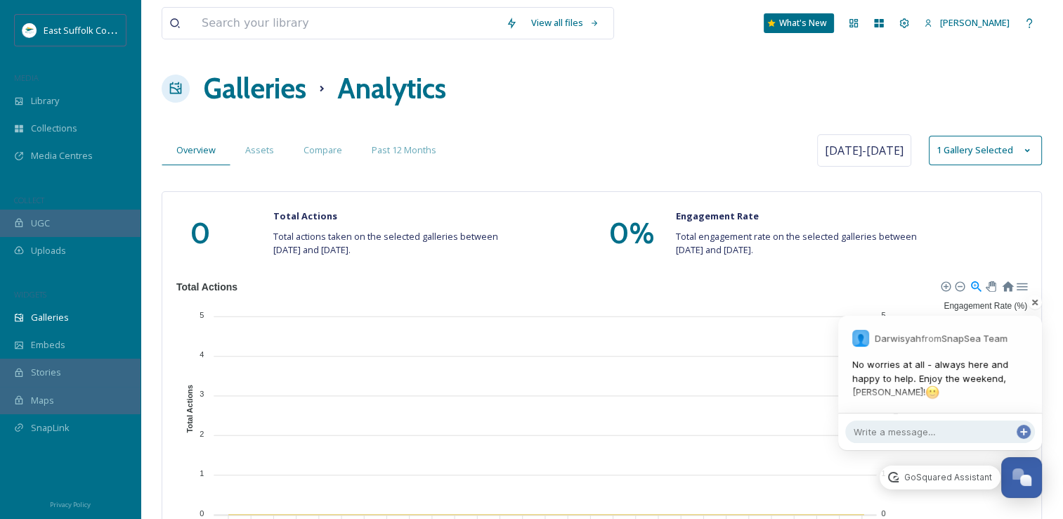
click at [264, 103] on h1 "Galleries" at bounding box center [255, 88] width 103 height 42
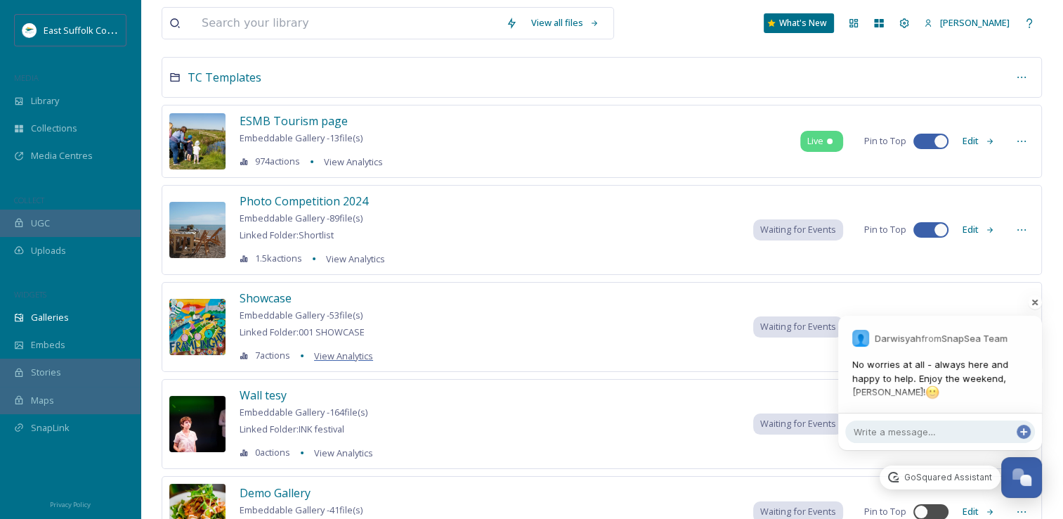
scroll to position [143, 0]
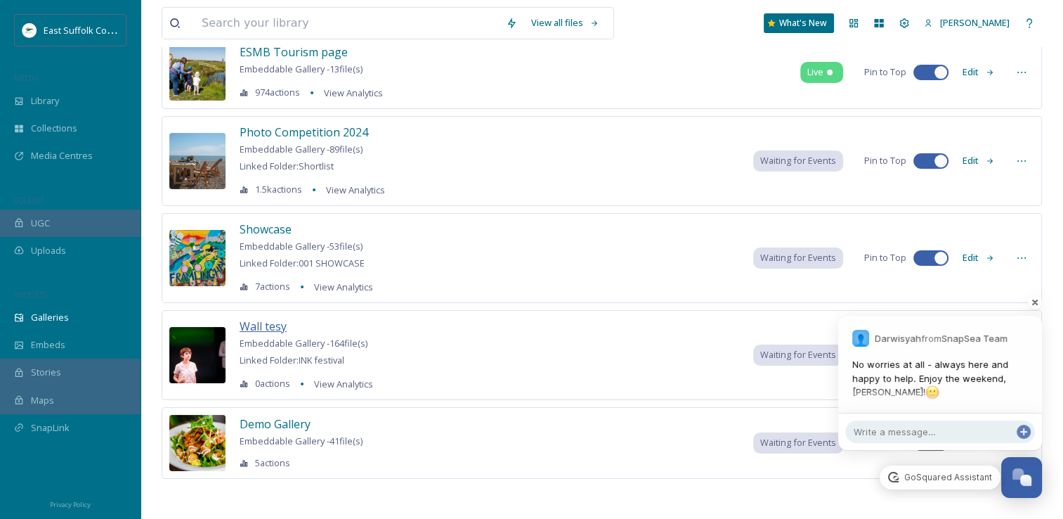
click at [258, 326] on span "Wall tesy" at bounding box center [263, 325] width 47 height 15
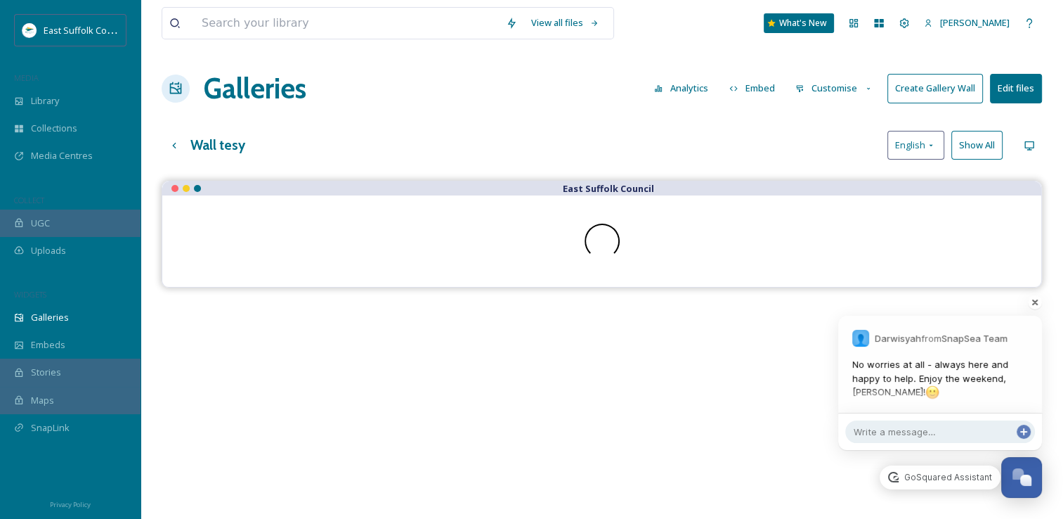
click at [831, 94] on button "Customise" at bounding box center [834, 87] width 92 height 27
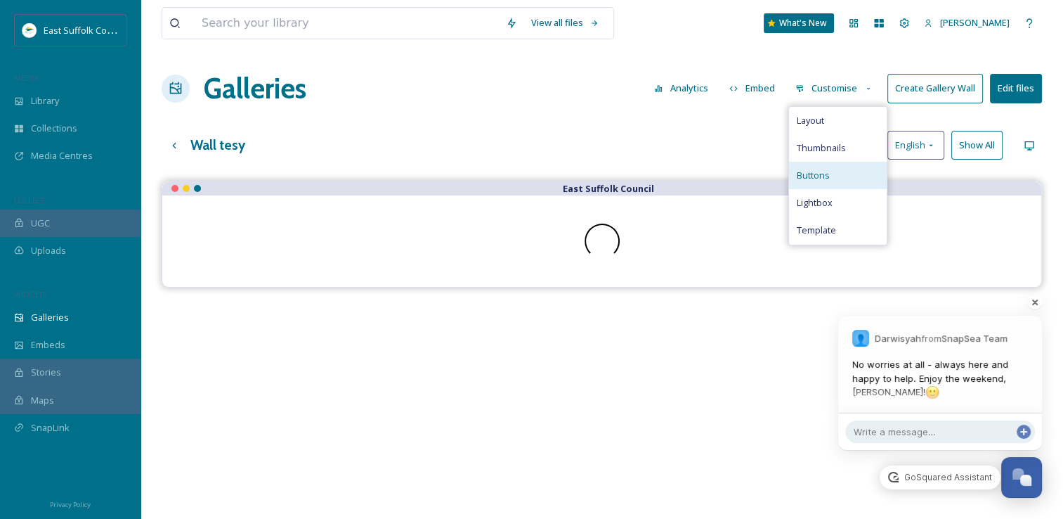
click at [815, 181] on span "Buttons" at bounding box center [812, 175] width 33 height 13
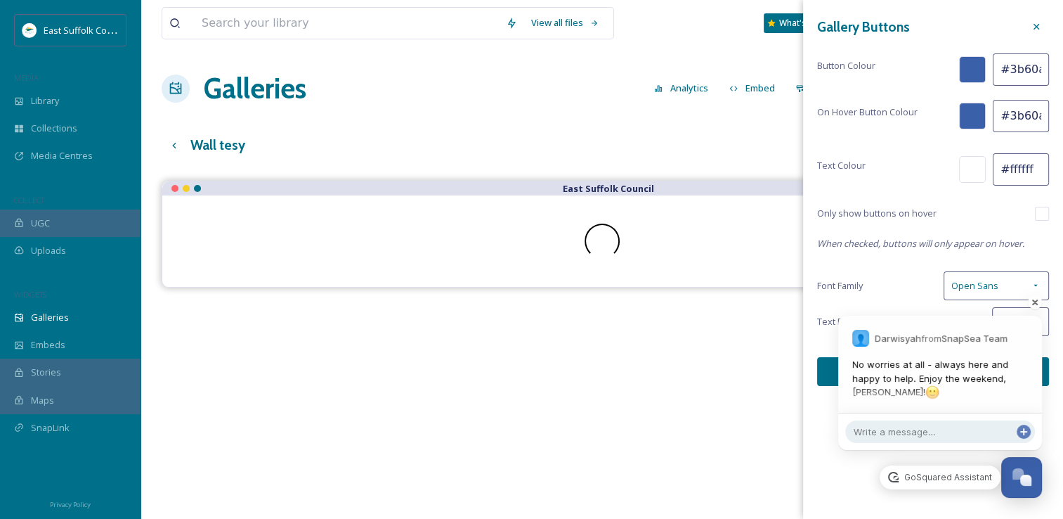
click at [1025, 65] on input "#3b60aa" at bounding box center [1021, 69] width 56 height 32
drag, startPoint x: 1011, startPoint y: 69, endPoint x: 1051, endPoint y: 70, distance: 40.1
click at [1063, 72] on html "East Suffolk Council MEDIA Library Collections Media Centres COLLECT UGC Upload…" at bounding box center [531, 360] width 1063 height 720
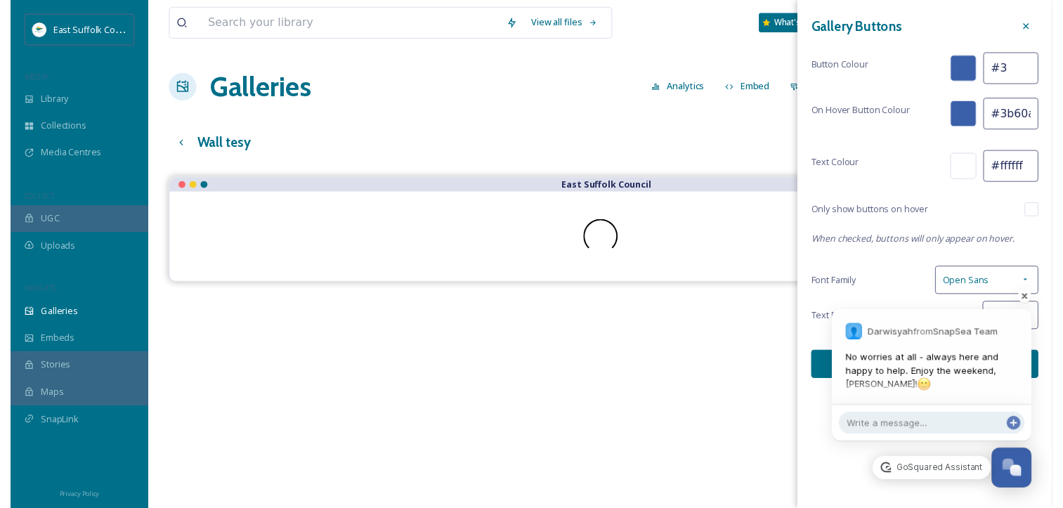
scroll to position [0, 0]
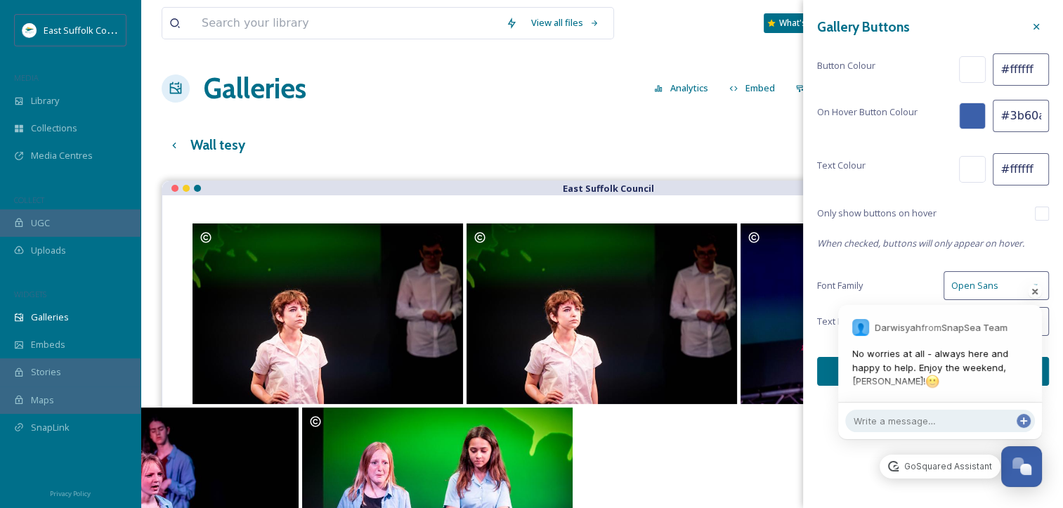
type input "#ffffff"
click at [910, 208] on span "Only show buttons on hover" at bounding box center [876, 213] width 119 height 13
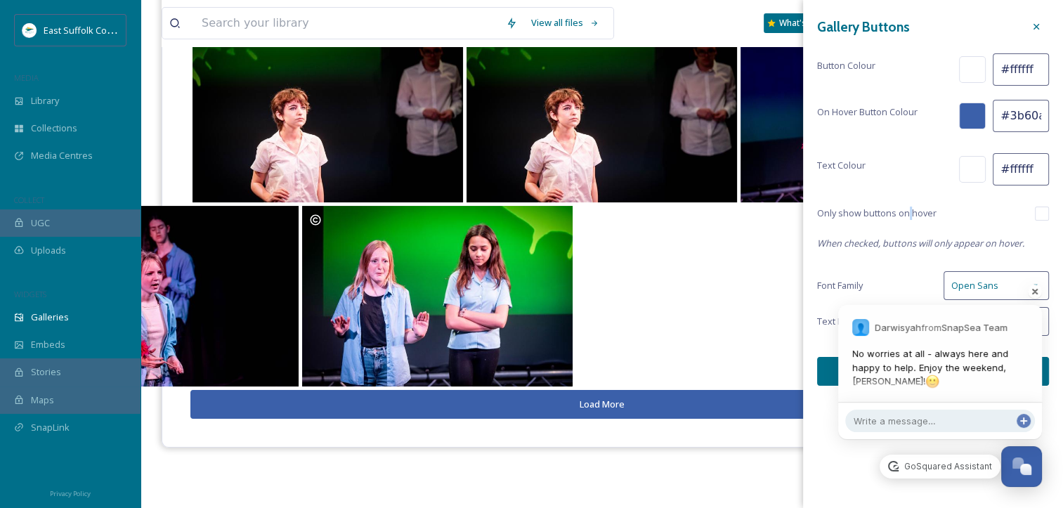
scroll to position [211, 0]
click at [1035, 294] on div at bounding box center [1015, 292] width 70 height 28
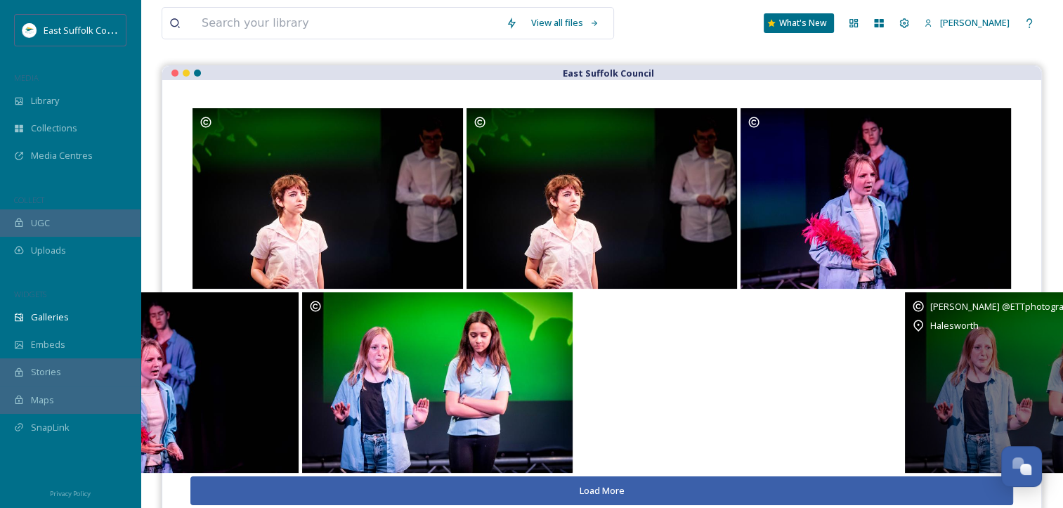
scroll to position [0, 0]
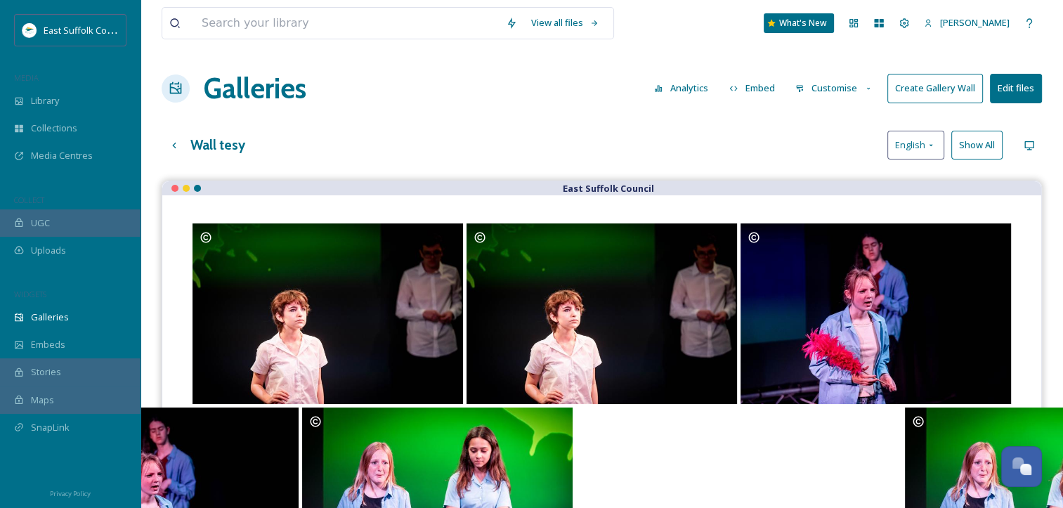
click at [861, 80] on button "Customise" at bounding box center [834, 87] width 92 height 27
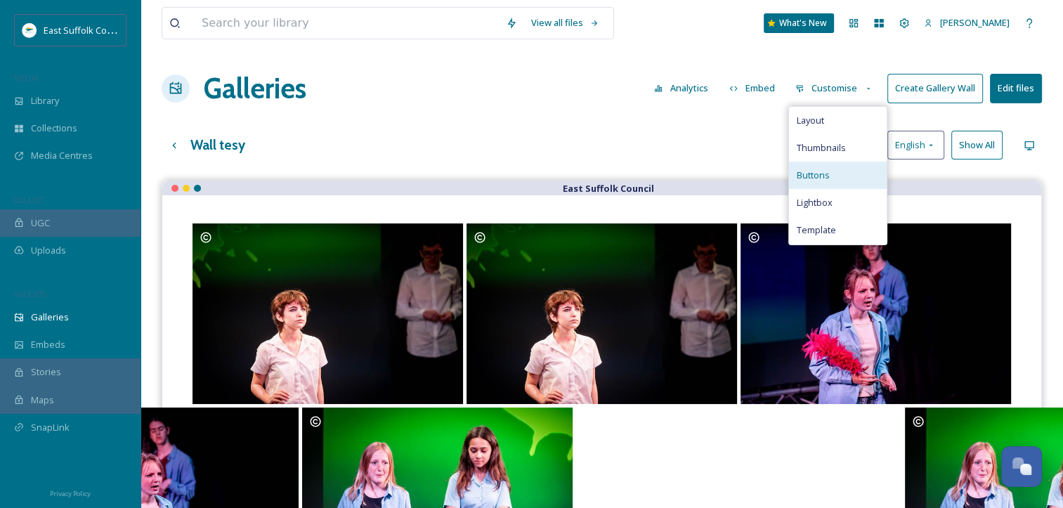
click at [817, 181] on span "Buttons" at bounding box center [812, 175] width 33 height 13
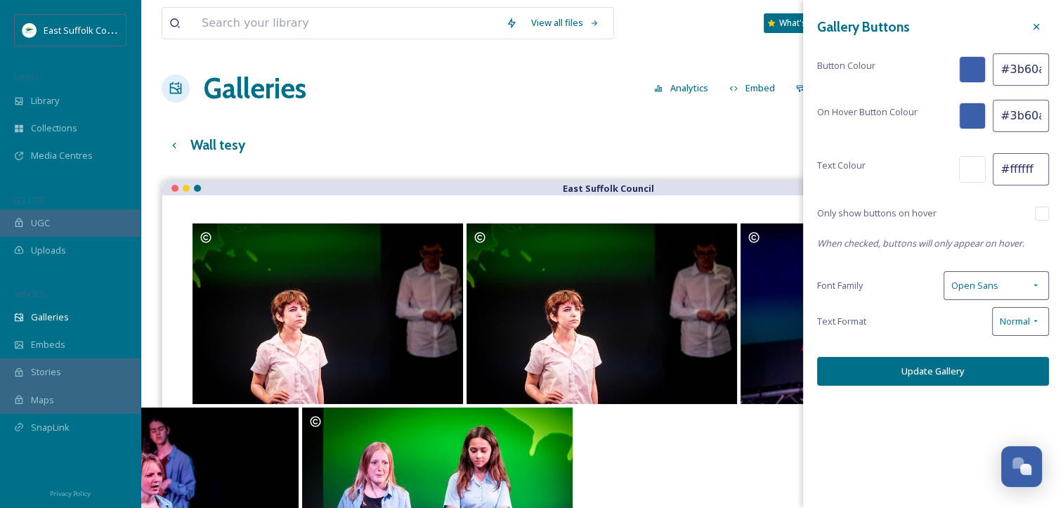
click at [1018, 69] on input "#3b60aa" at bounding box center [1021, 69] width 56 height 32
drag, startPoint x: 1006, startPoint y: 69, endPoint x: 1076, endPoint y: 58, distance: 70.5
click at [1063, 58] on html "East Suffolk Council MEDIA Library Collections Media Centres COLLECT UGC Upload…" at bounding box center [531, 355] width 1063 height 710
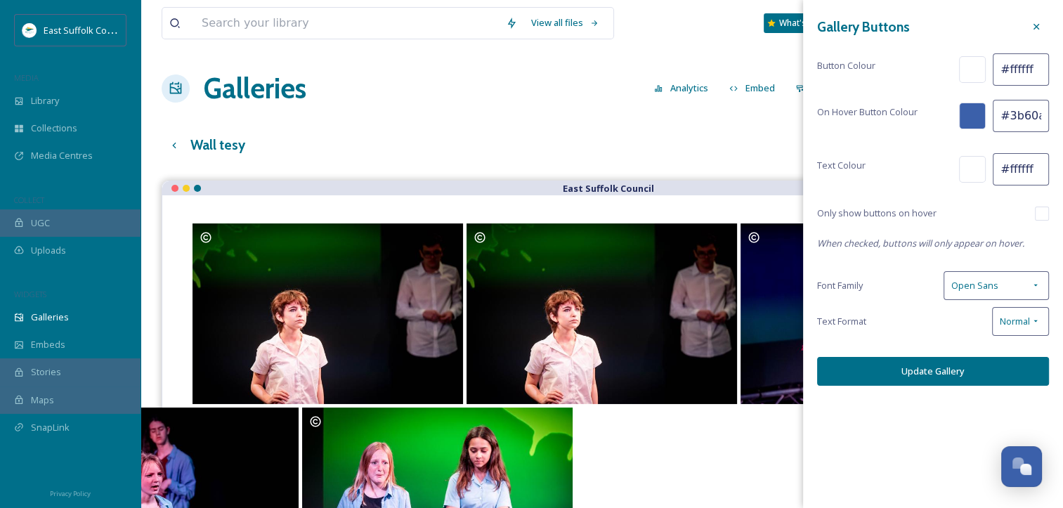
type input "#ffffff"
click at [867, 364] on button "Update Gallery" at bounding box center [933, 371] width 232 height 29
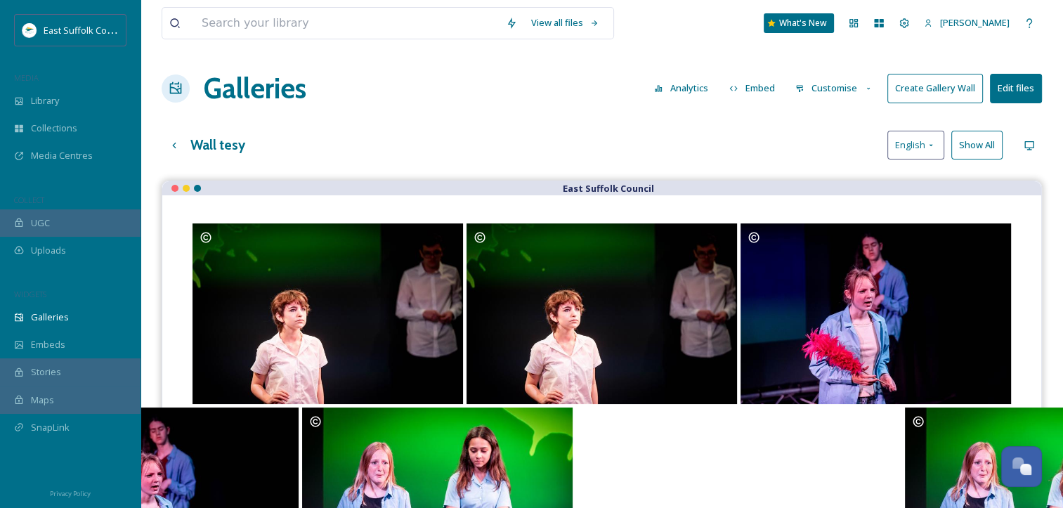
click at [1020, 93] on button "Edit files" at bounding box center [1016, 88] width 52 height 29
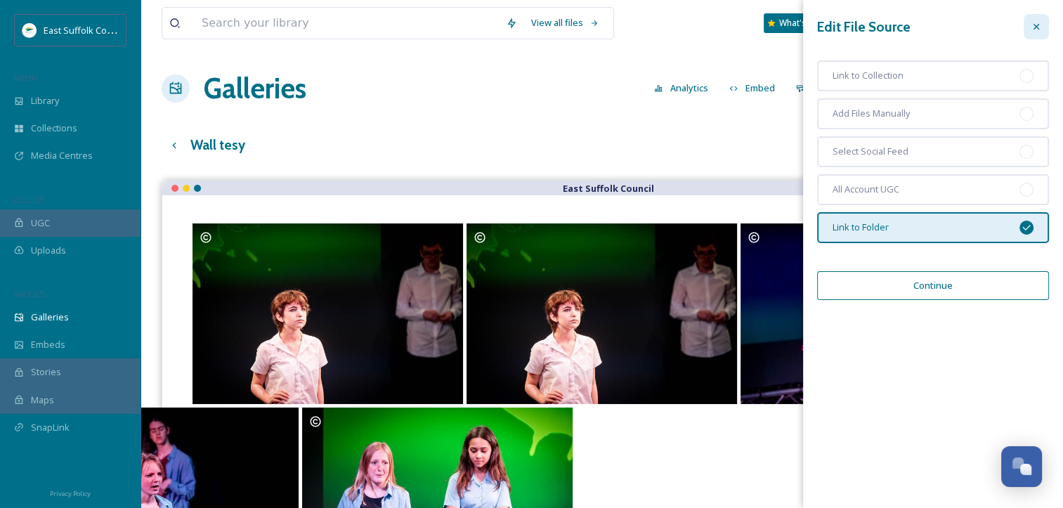
click at [1036, 32] on div at bounding box center [1036, 26] width 25 height 25
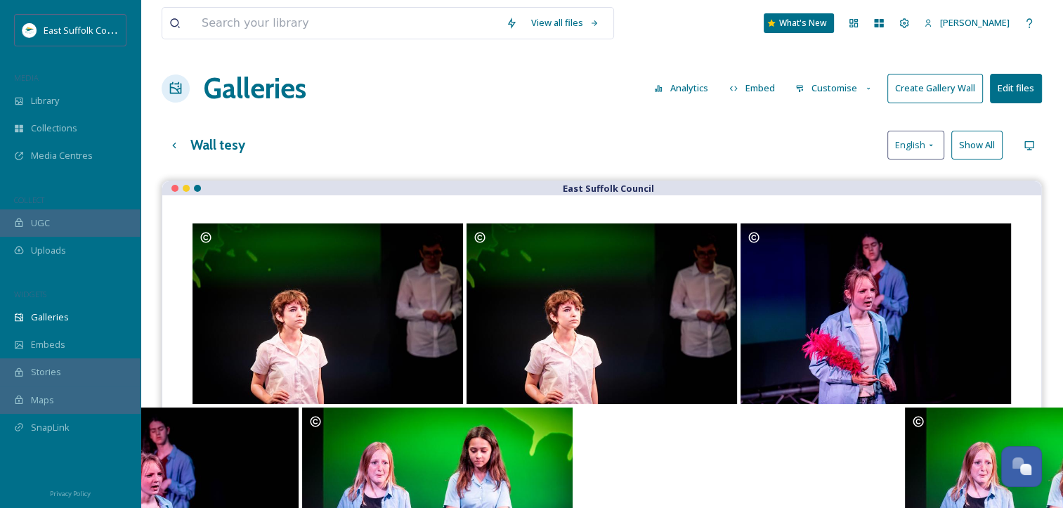
click at [824, 87] on button "Customise" at bounding box center [834, 87] width 92 height 27
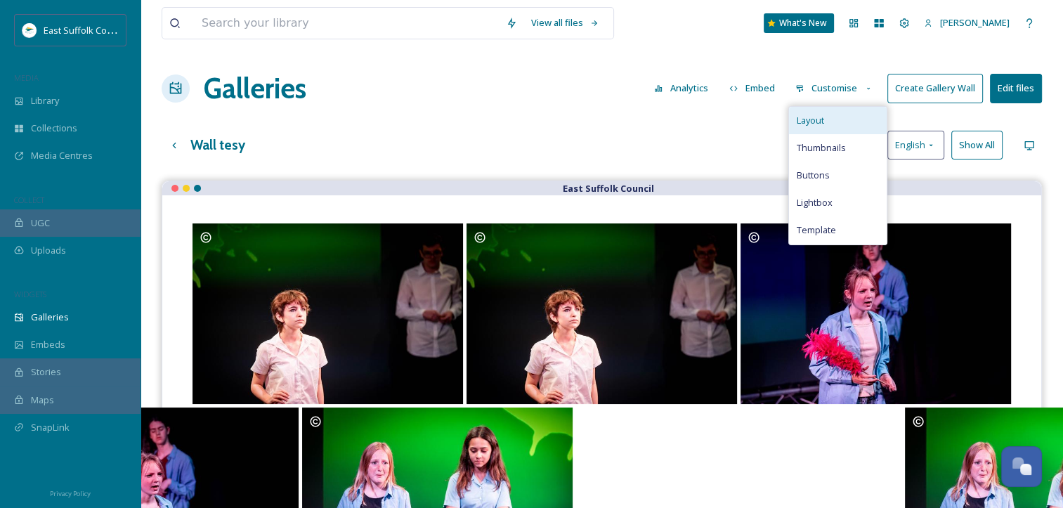
click at [820, 122] on span "Layout" at bounding box center [809, 120] width 27 height 13
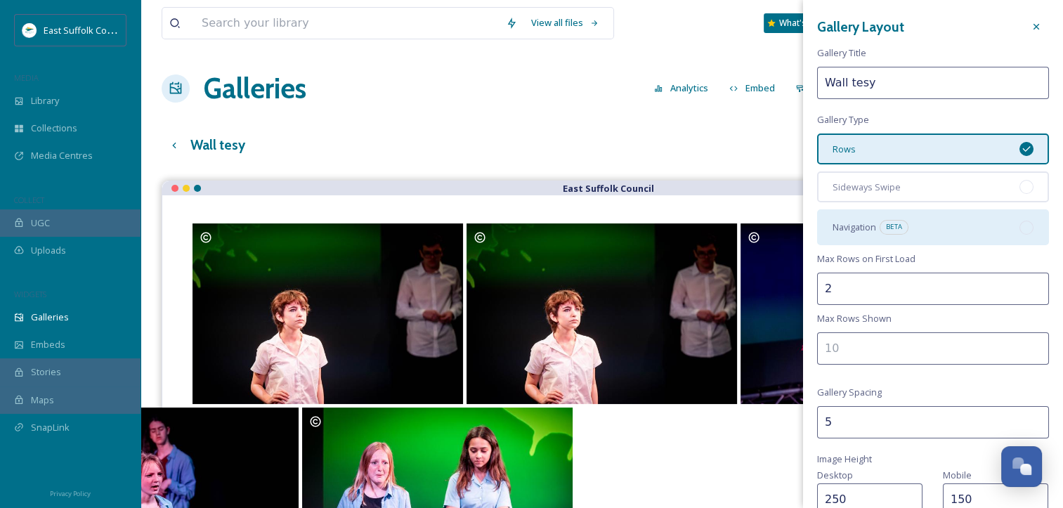
click at [933, 226] on div "Navigation BETA" at bounding box center [933, 226] width 232 height 35
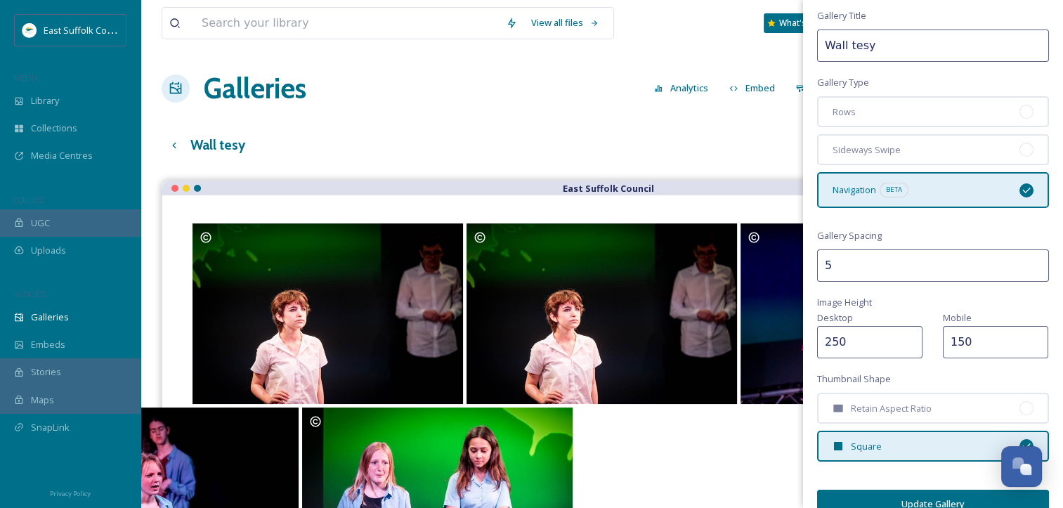
scroll to position [58, 0]
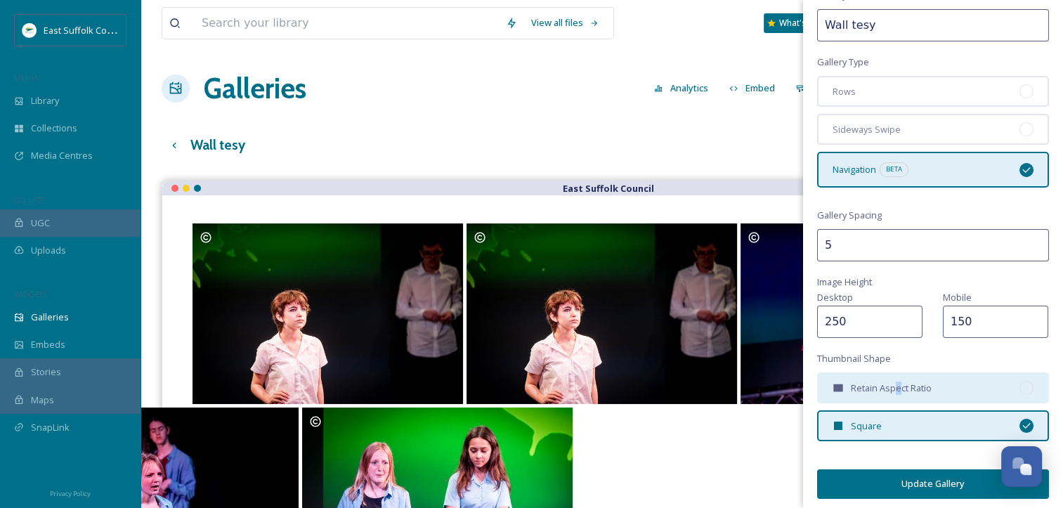
click at [898, 382] on div "Retain Aspect Ratio" at bounding box center [933, 387] width 232 height 31
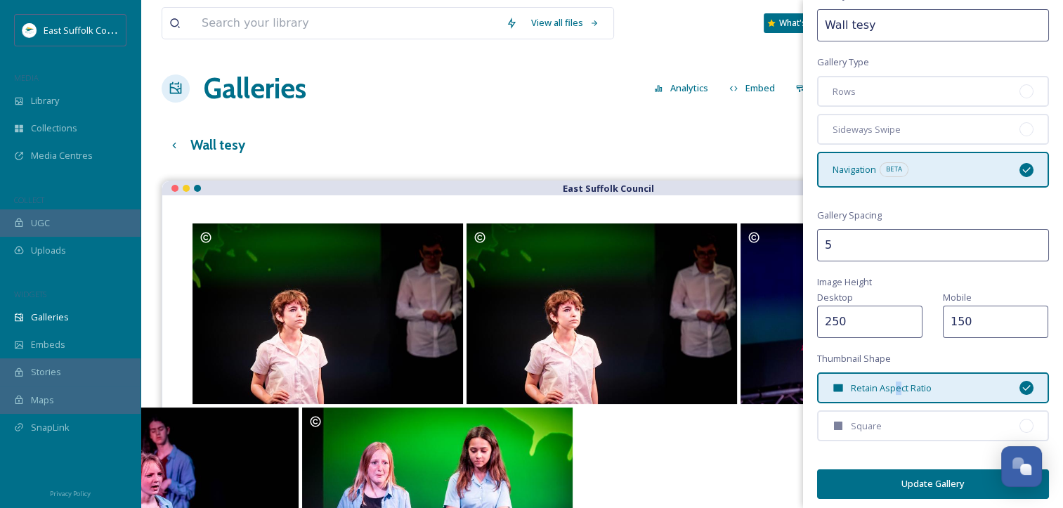
click at [898, 382] on span "Retain Aspect Ratio" at bounding box center [891, 388] width 81 height 13
click at [952, 479] on button "Update Gallery" at bounding box center [933, 483] width 232 height 29
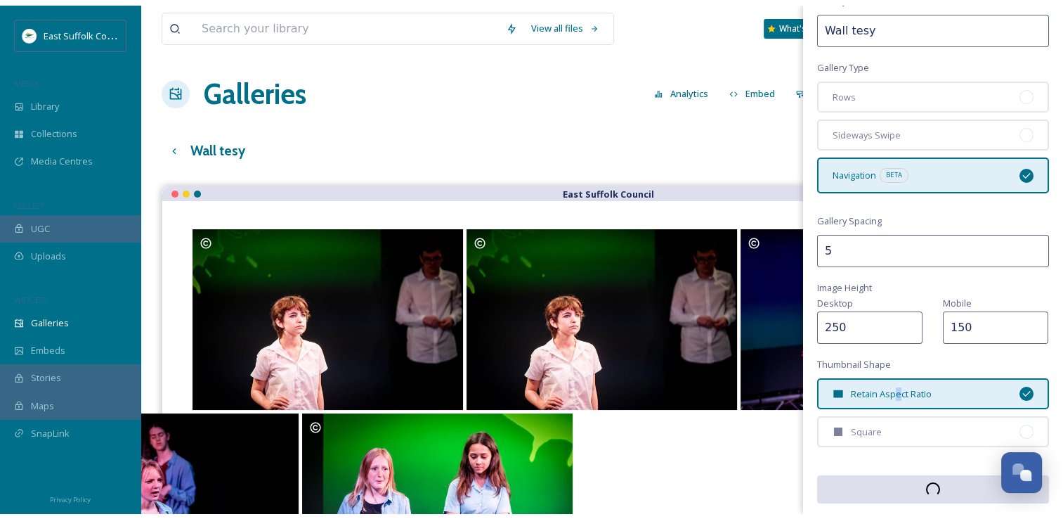
scroll to position [57, 0]
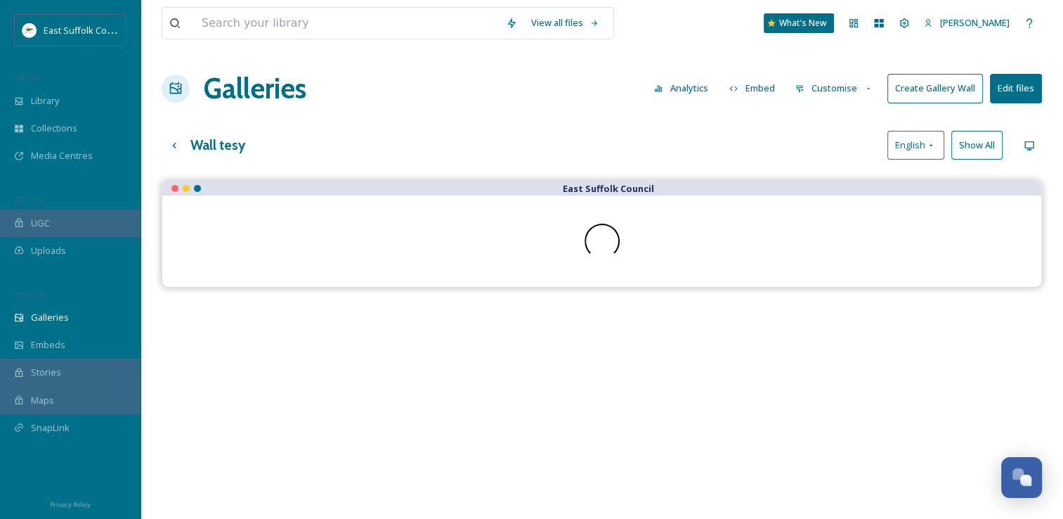
click at [895, 91] on button "Create Gallery Wall" at bounding box center [936, 88] width 96 height 29
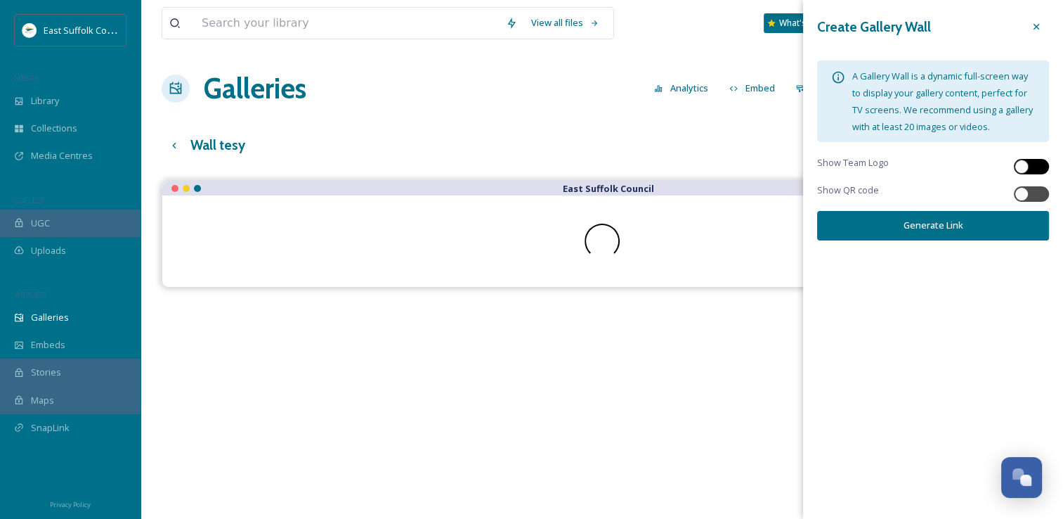
click at [1023, 167] on div at bounding box center [1022, 167] width 14 height 14
checkbox input "true"
click at [929, 215] on button "Generate Link" at bounding box center [933, 225] width 232 height 29
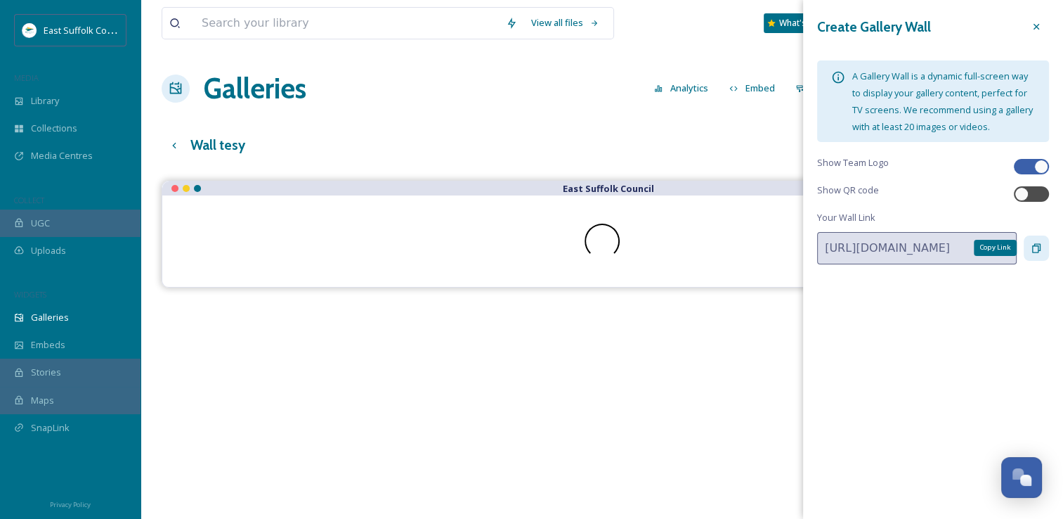
click at [1037, 249] on icon at bounding box center [1036, 247] width 8 height 9
click at [1025, 467] on div "Open Chat" at bounding box center [1021, 476] width 41 height 24
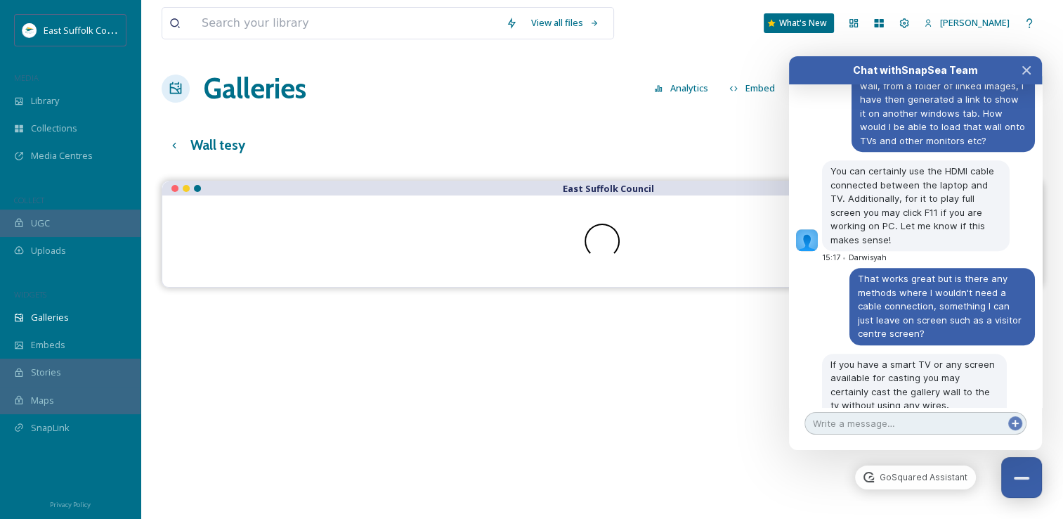
click at [947, 415] on textarea at bounding box center [916, 423] width 222 height 22
type textarea "Thanks! you too Darwisyah :)"
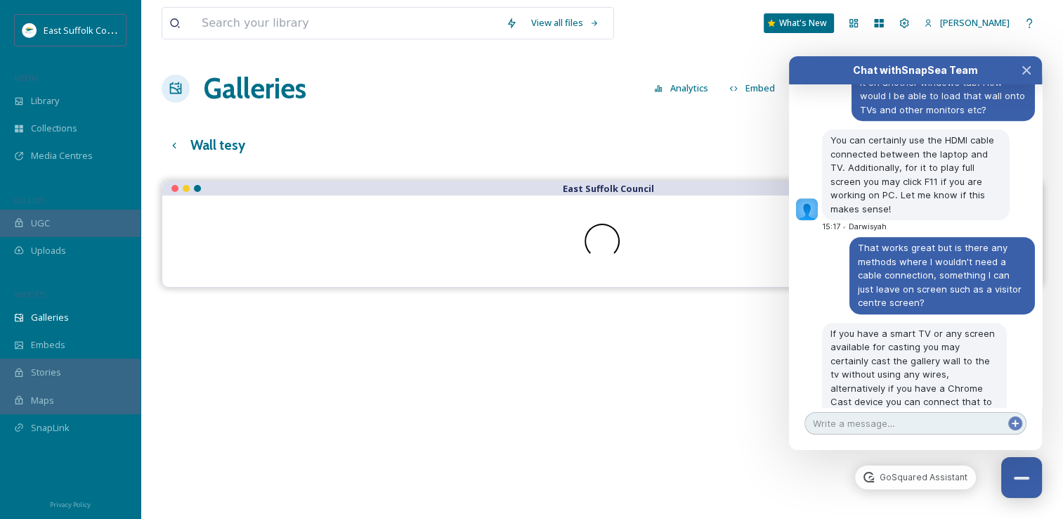
scroll to position [6322, 0]
click at [992, 476] on div "East Suffolk Council" at bounding box center [602, 440] width 881 height 519
click at [1026, 479] on div "Close Chat" at bounding box center [1021, 477] width 16 height 3
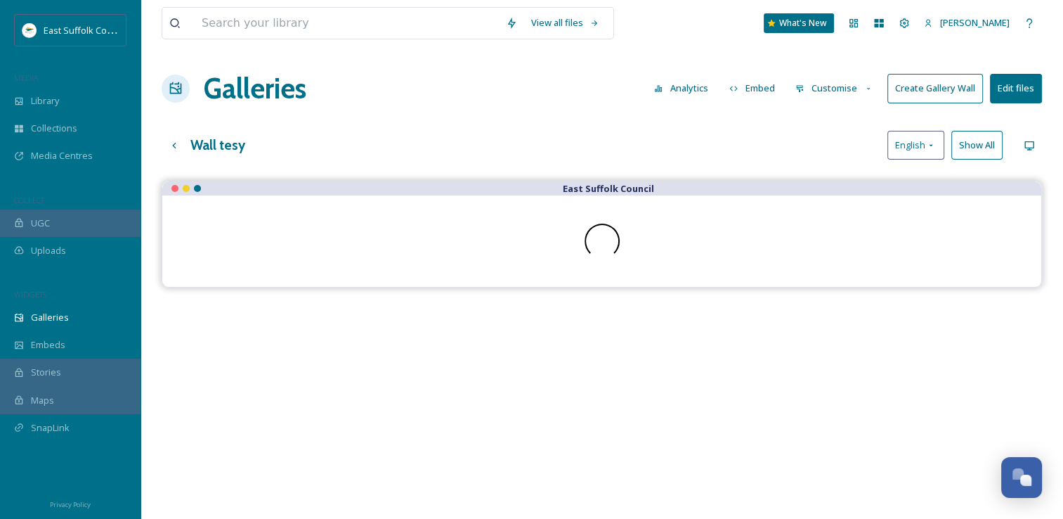
click at [1005, 97] on button "Edit files" at bounding box center [1016, 88] width 52 height 29
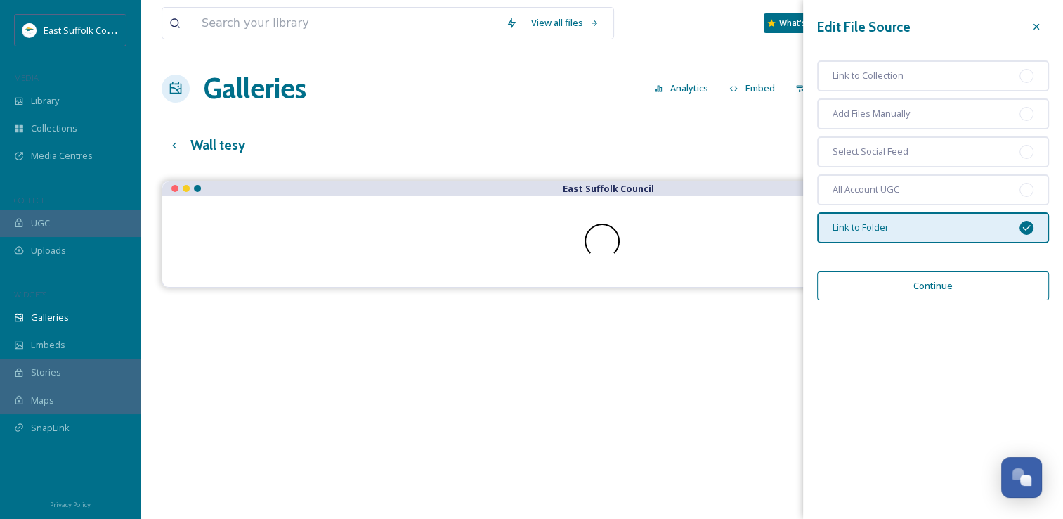
click at [680, 148] on div "Wall tesy English Show All" at bounding box center [602, 145] width 881 height 29
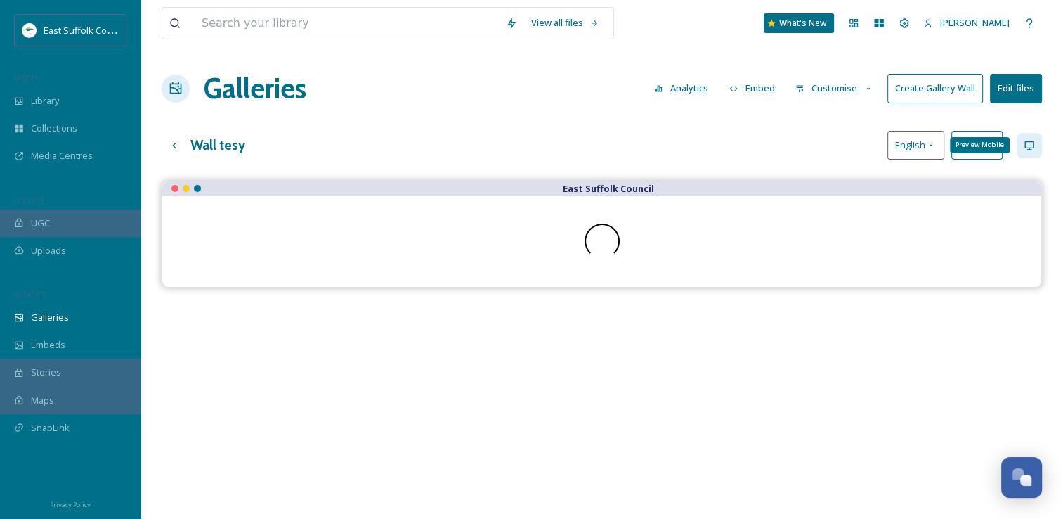
click at [1032, 149] on icon at bounding box center [1029, 145] width 11 height 11
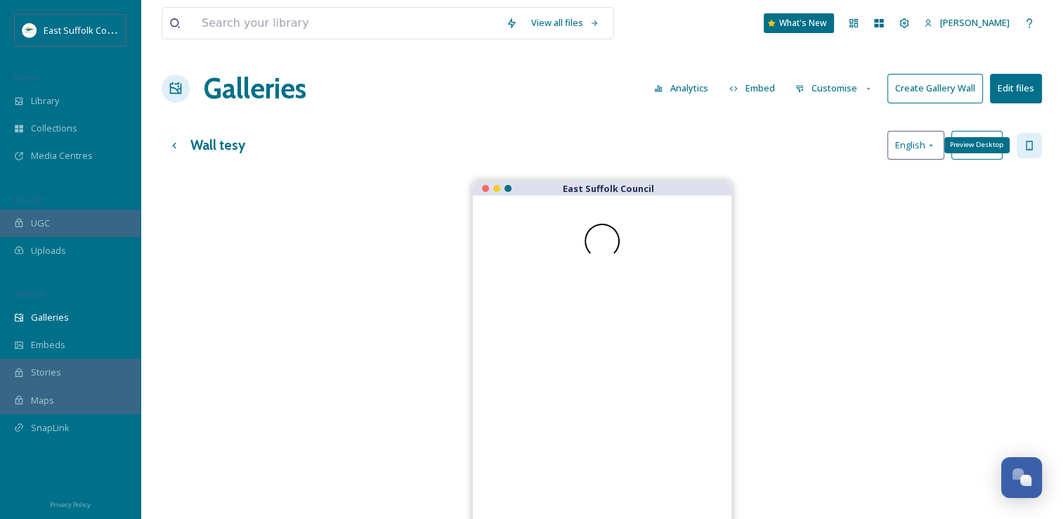
click at [1031, 149] on icon at bounding box center [1029, 145] width 6 height 9
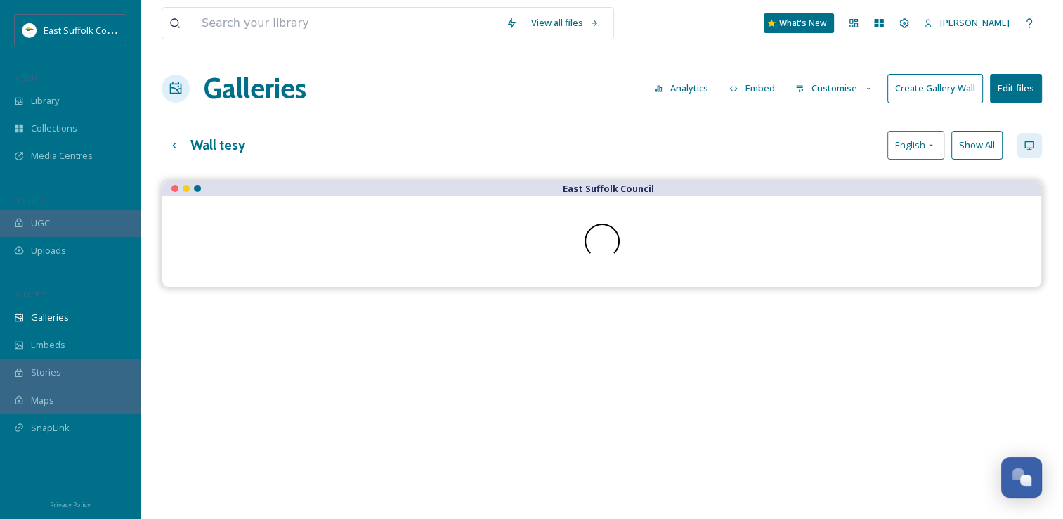
click at [1011, 101] on button "Edit files" at bounding box center [1016, 88] width 52 height 29
drag, startPoint x: 680, startPoint y: 121, endPoint x: 719, endPoint y: 103, distance: 42.8
click at [681, 124] on div "View all files What's New [PERSON_NAME] Galleries Analytics Embed Customise Cre…" at bounding box center [602, 360] width 923 height 720
click at [824, 85] on button "Customise" at bounding box center [834, 87] width 92 height 27
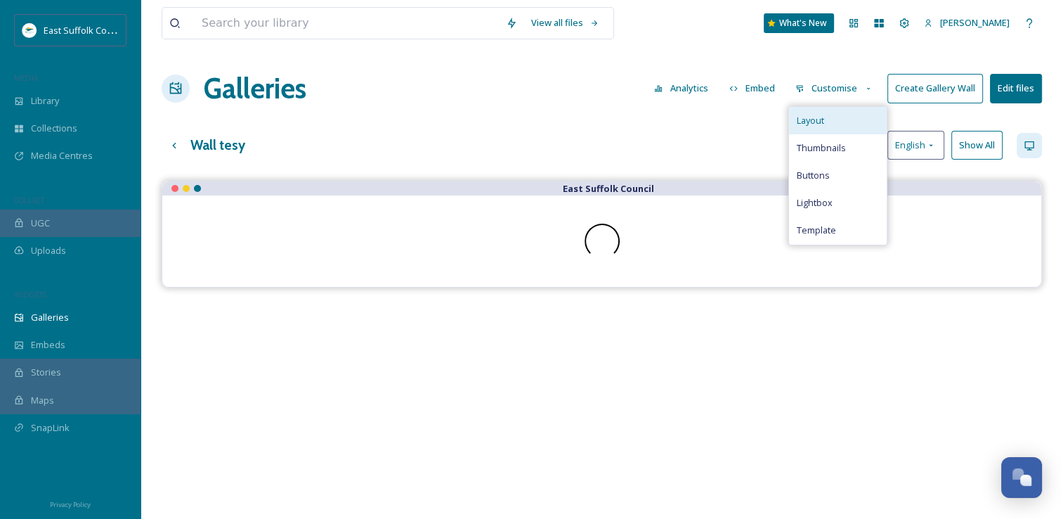
click at [807, 118] on span "Layout" at bounding box center [809, 120] width 27 height 13
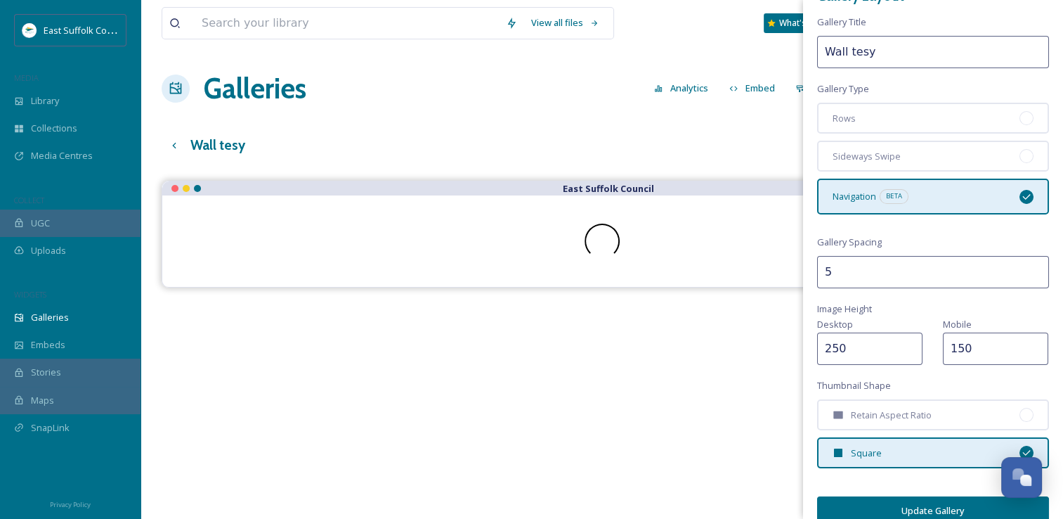
scroll to position [47, 0]
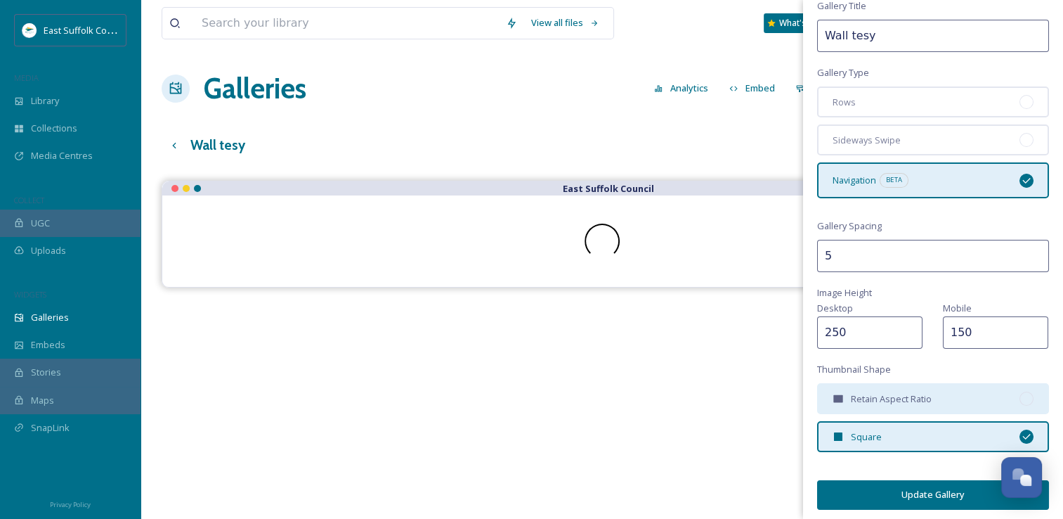
click at [891, 383] on div "Retain Aspect Ratio" at bounding box center [933, 398] width 232 height 31
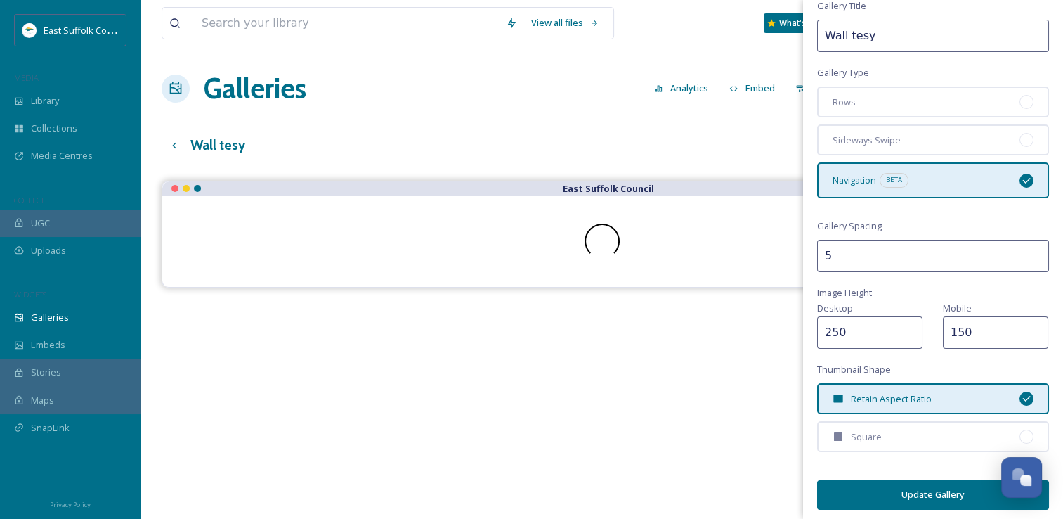
click at [908, 487] on button "Update Gallery" at bounding box center [933, 494] width 232 height 29
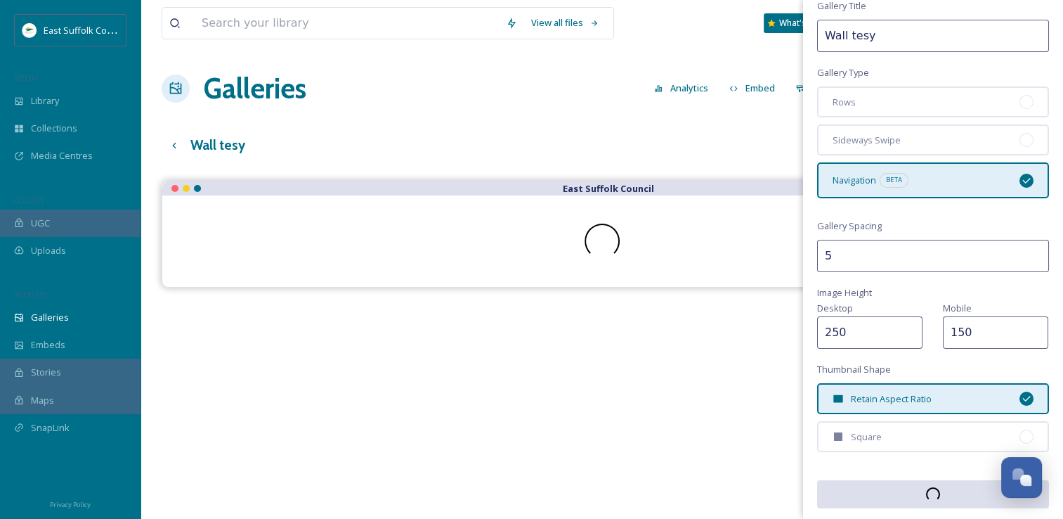
scroll to position [46, 0]
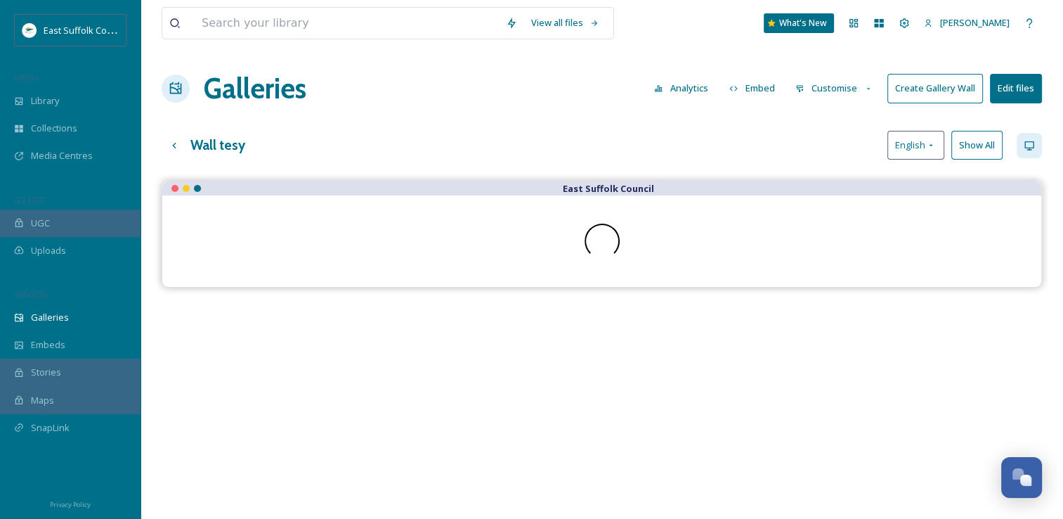
click at [764, 156] on div "Wall tesy English Show All" at bounding box center [602, 145] width 881 height 29
click at [181, 145] on div "Up one level" at bounding box center [174, 145] width 25 height 25
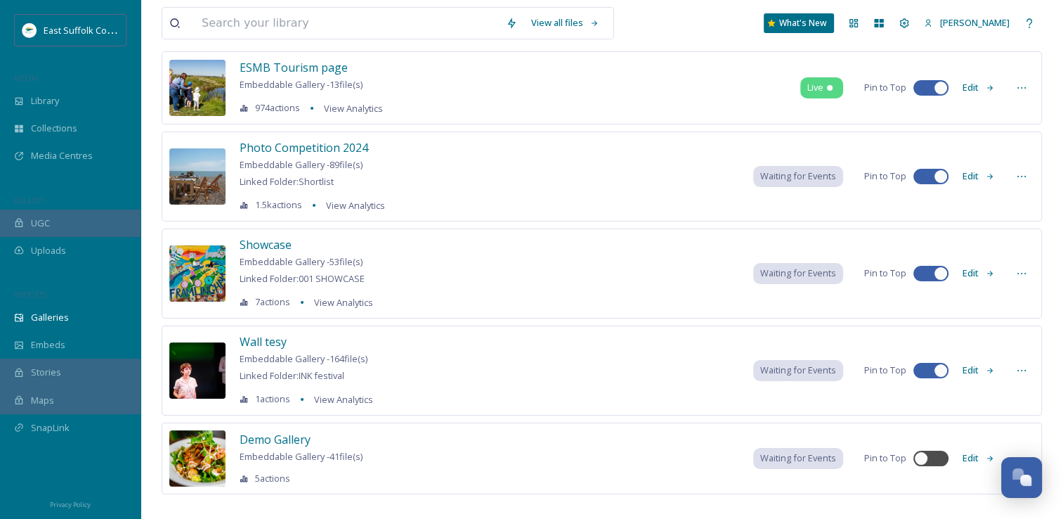
scroll to position [143, 0]
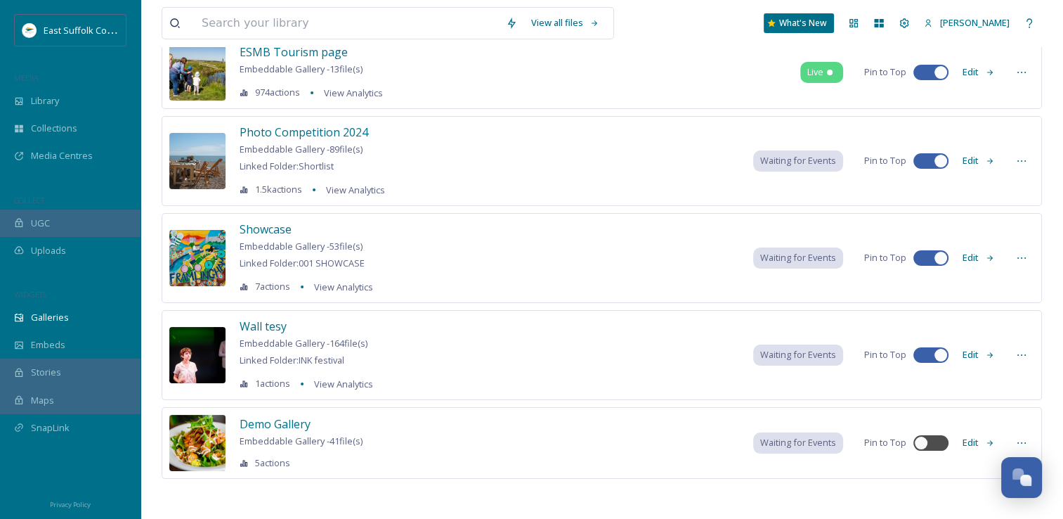
click at [253, 333] on div "Wall tesy Embeddable Gallery - 164 file(s) Linked Folder: INK festival 1 action…" at bounding box center [307, 355] width 134 height 74
click at [256, 327] on span "Wall tesy" at bounding box center [263, 325] width 47 height 15
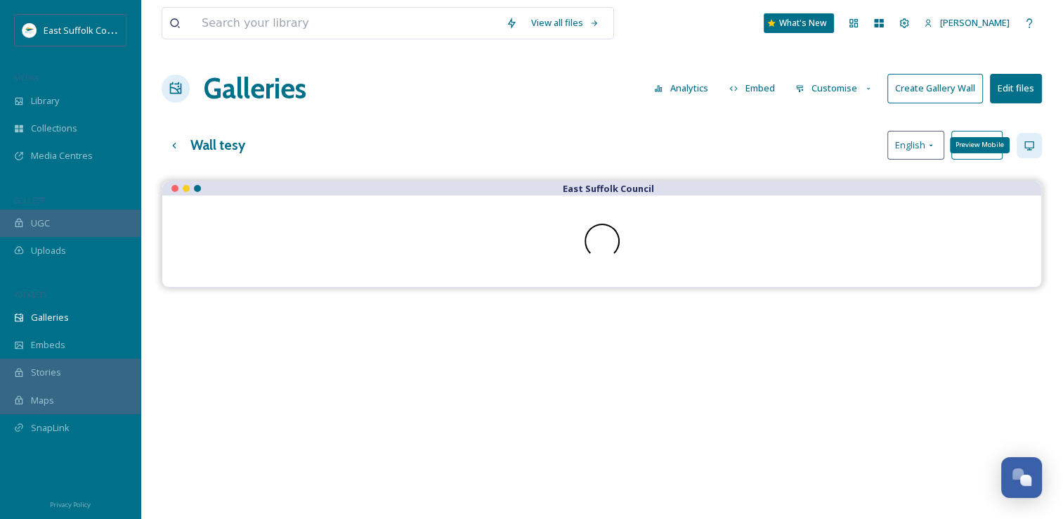
click at [1026, 146] on icon at bounding box center [1029, 145] width 11 height 11
click at [1026, 148] on icon at bounding box center [1029, 145] width 11 height 11
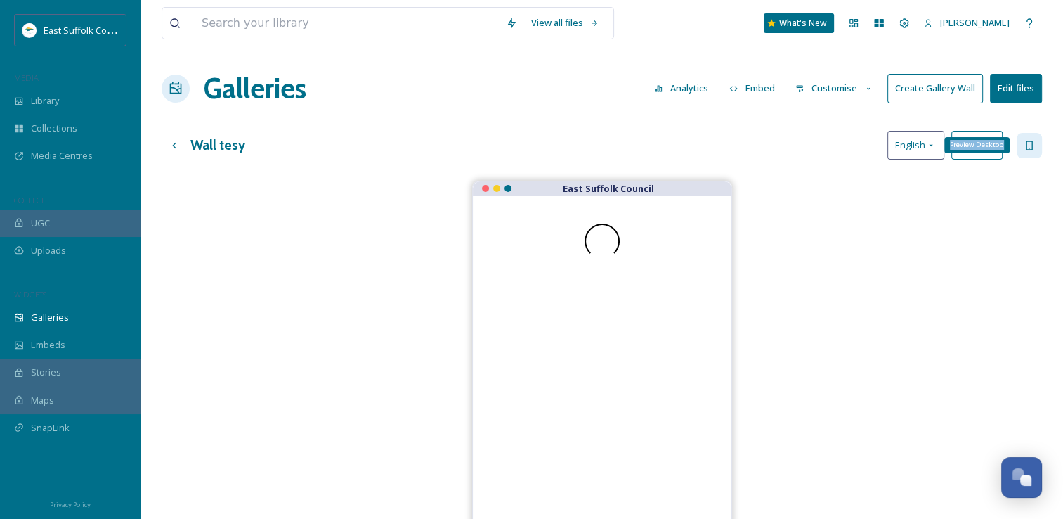
click at [1026, 148] on icon at bounding box center [1029, 145] width 11 height 11
click at [1026, 145] on icon at bounding box center [1029, 145] width 11 height 11
click at [1025, 150] on icon at bounding box center [1029, 145] width 11 height 11
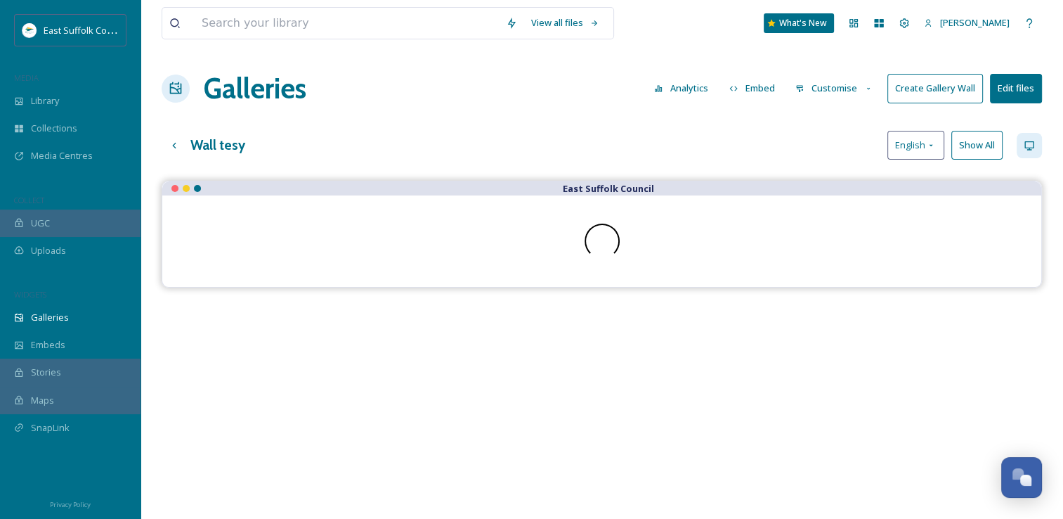
click at [549, 176] on div "View all files What's New [PERSON_NAME] Galleries Analytics Embed Customise Cre…" at bounding box center [602, 360] width 923 height 720
click at [182, 139] on div "Up one level" at bounding box center [174, 145] width 25 height 25
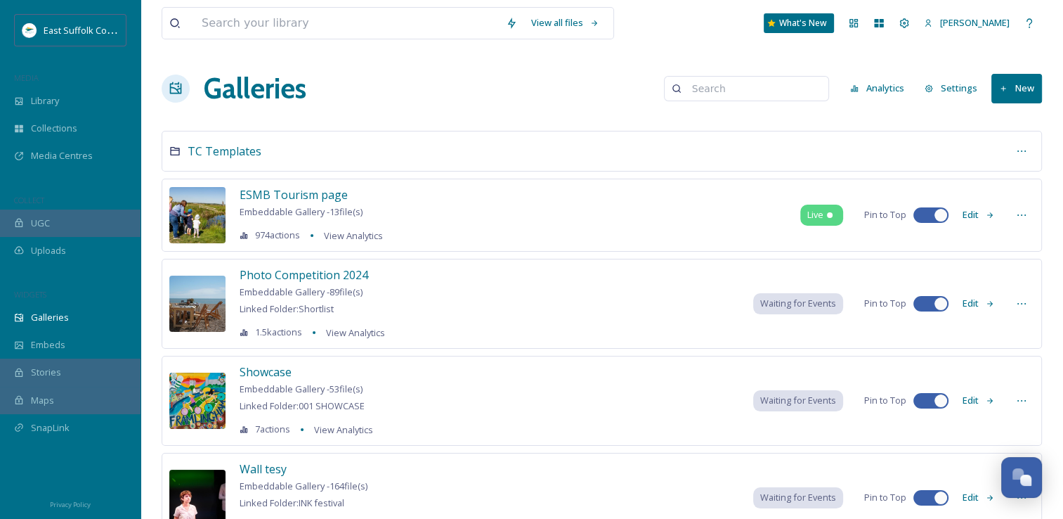
scroll to position [141, 0]
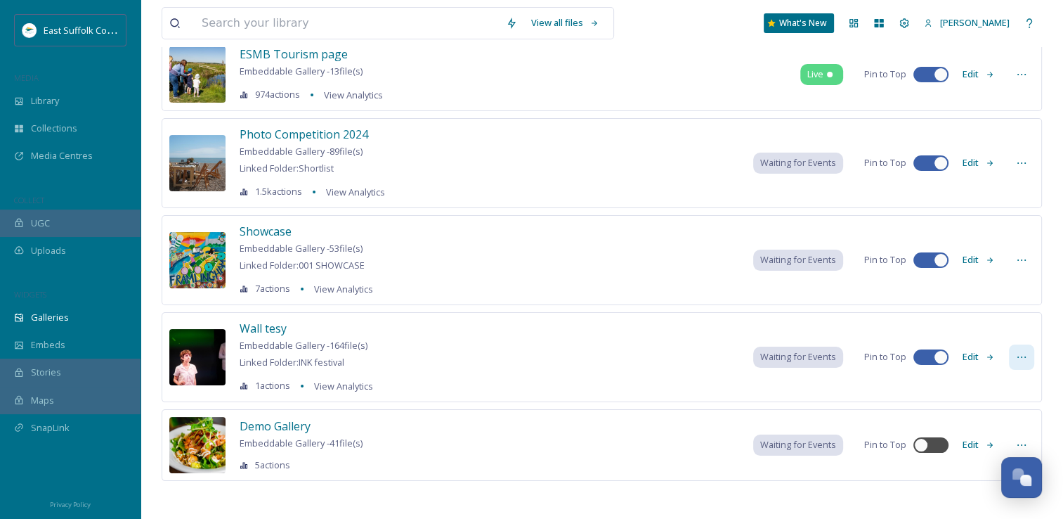
click at [1018, 351] on icon at bounding box center [1021, 356] width 11 height 11
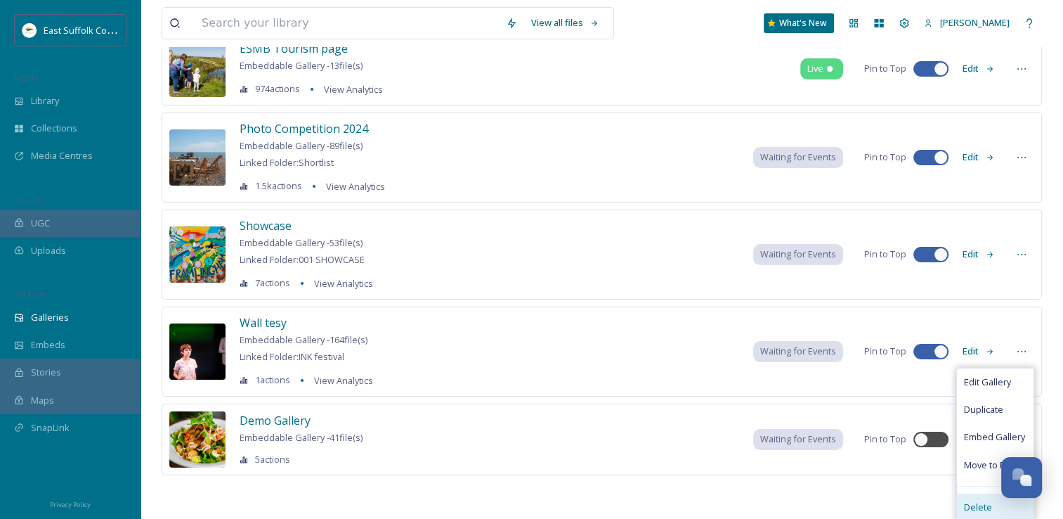
click at [981, 507] on span "Delete" at bounding box center [978, 506] width 28 height 13
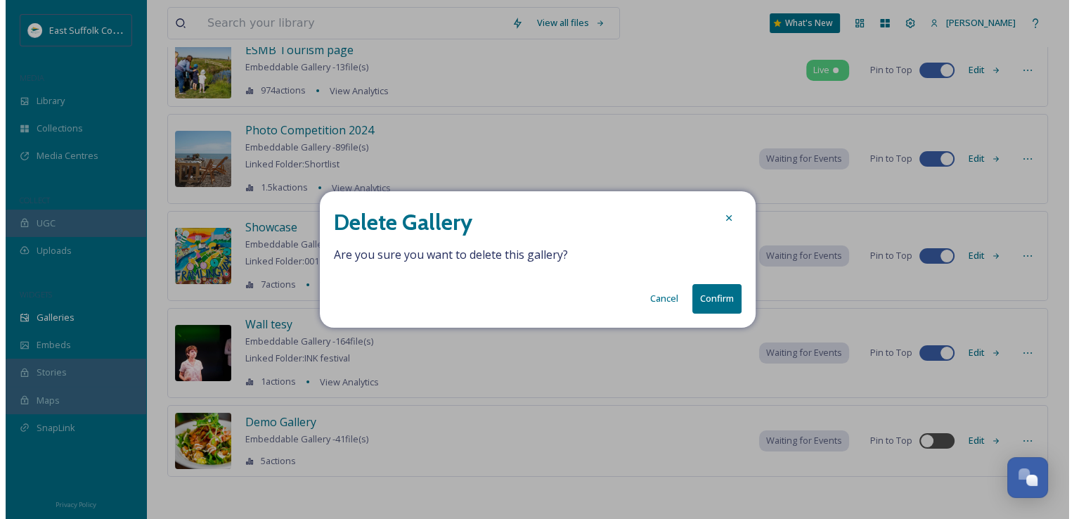
scroll to position [143, 0]
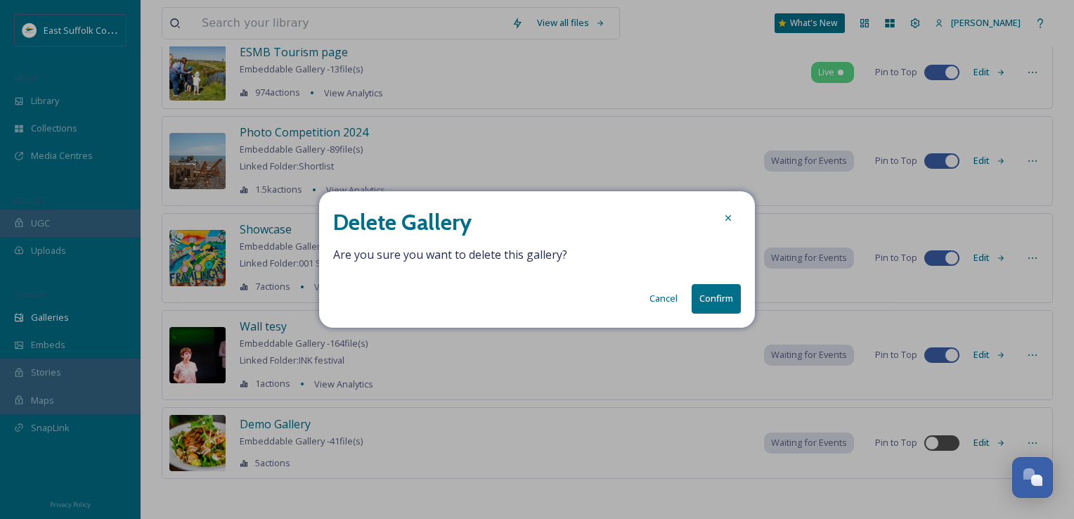
click at [704, 299] on button "Confirm" at bounding box center [716, 298] width 49 height 29
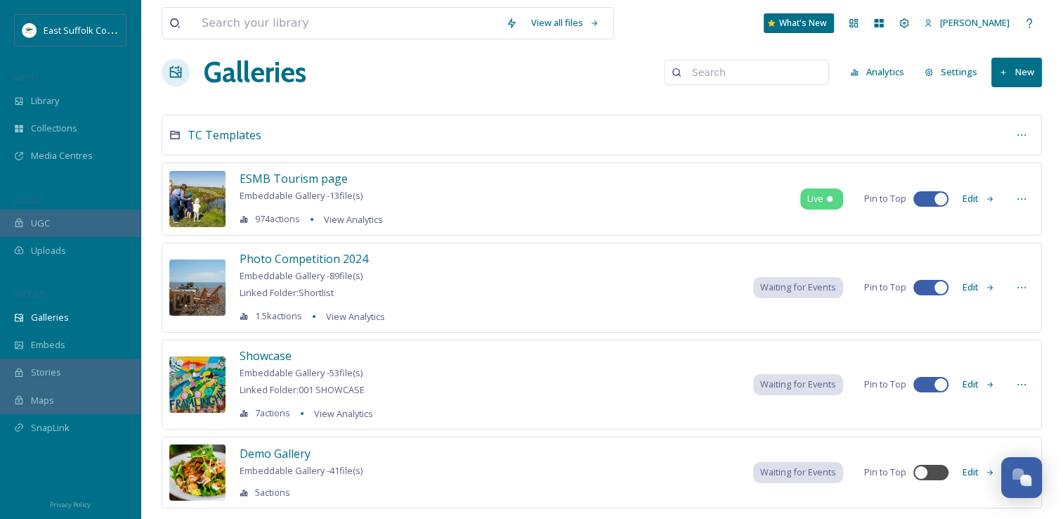
scroll to position [0, 0]
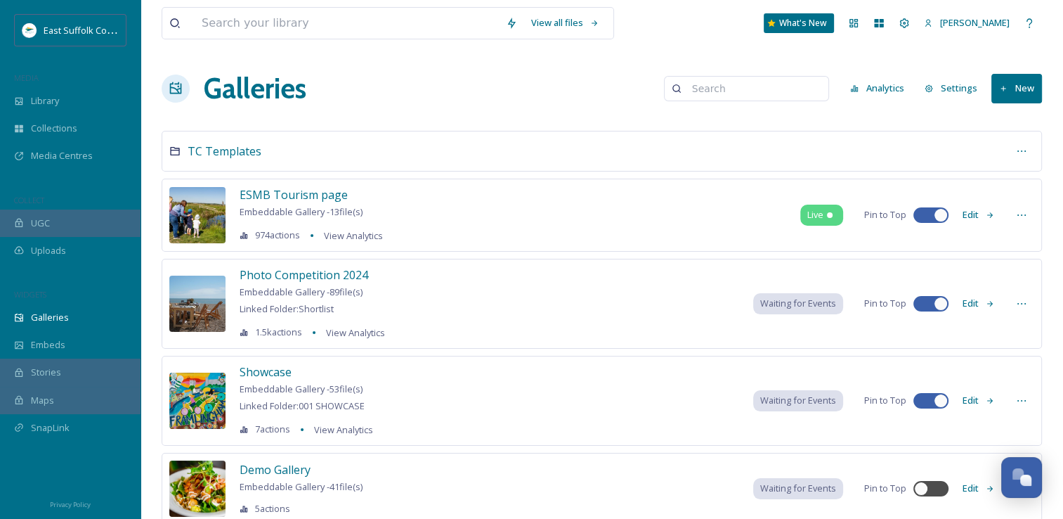
click at [50, 85] on div "MEDIA" at bounding box center [70, 78] width 141 height 18
click at [46, 100] on span "Library" at bounding box center [45, 100] width 28 height 13
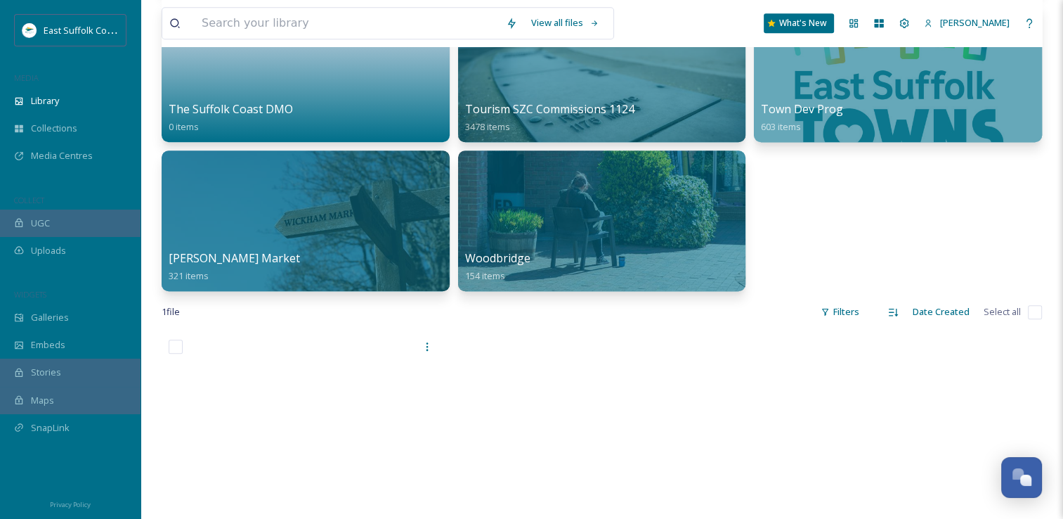
scroll to position [1265, 0]
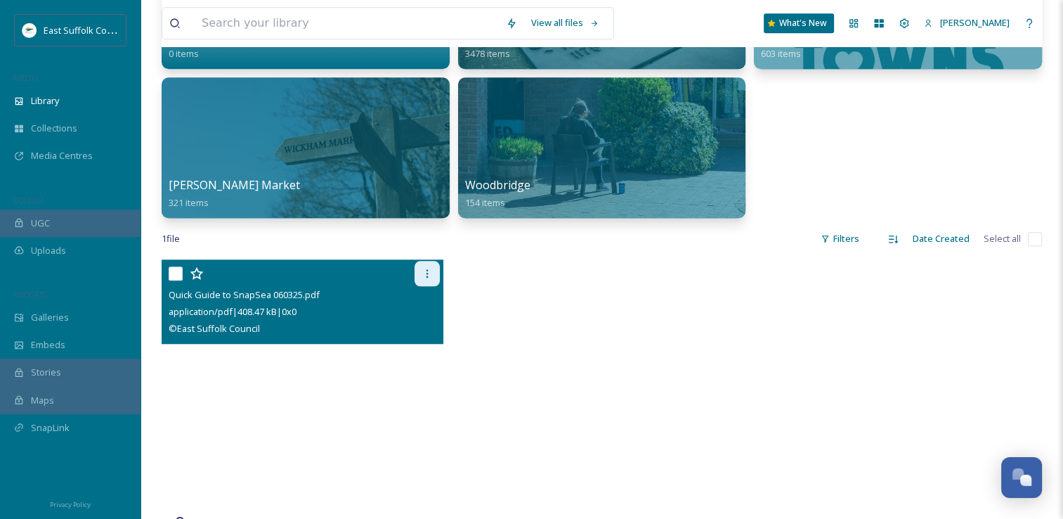
click at [431, 268] on icon at bounding box center [427, 273] width 11 height 11
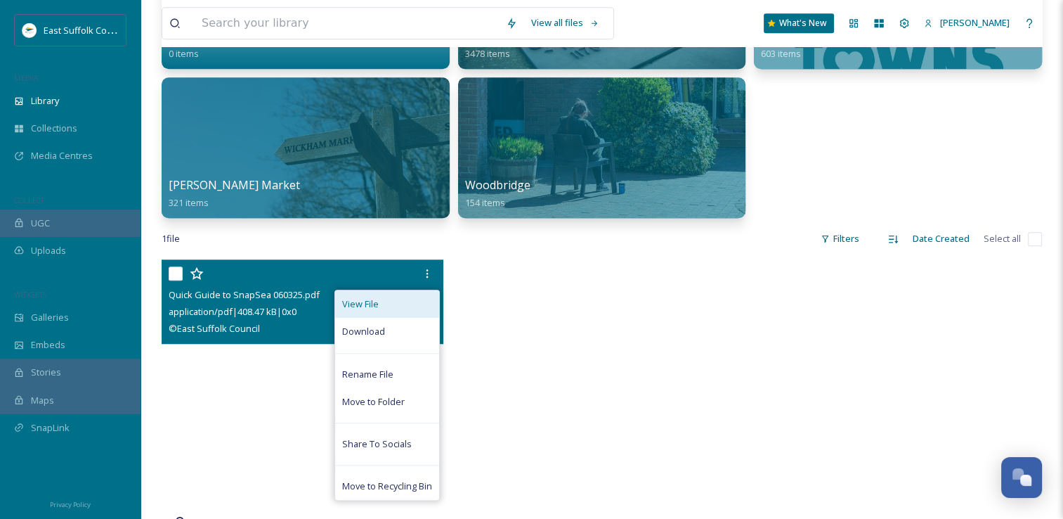
click at [416, 304] on div "View File" at bounding box center [387, 303] width 104 height 27
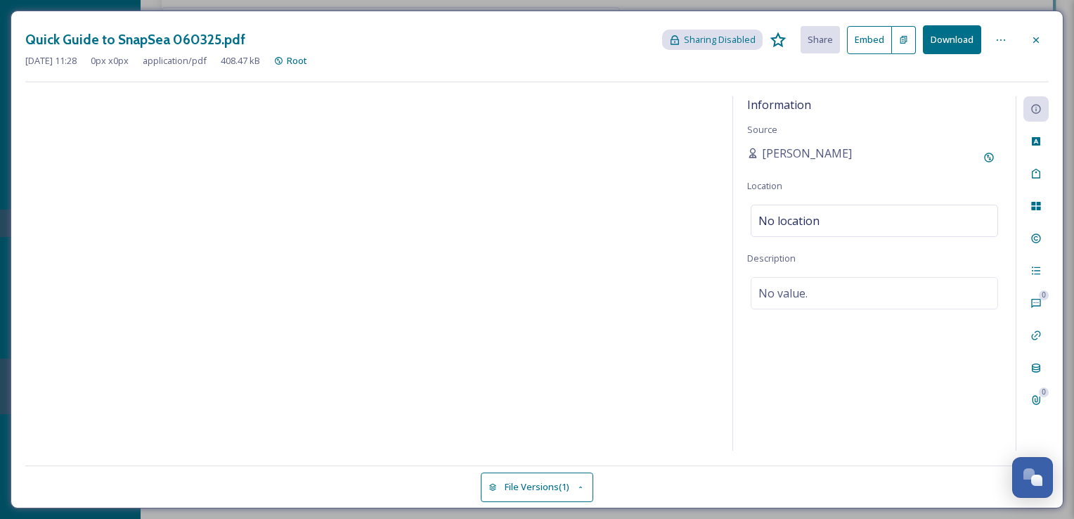
click at [1040, 47] on div at bounding box center [1035, 39] width 25 height 25
